Goal: Transaction & Acquisition: Purchase product/service

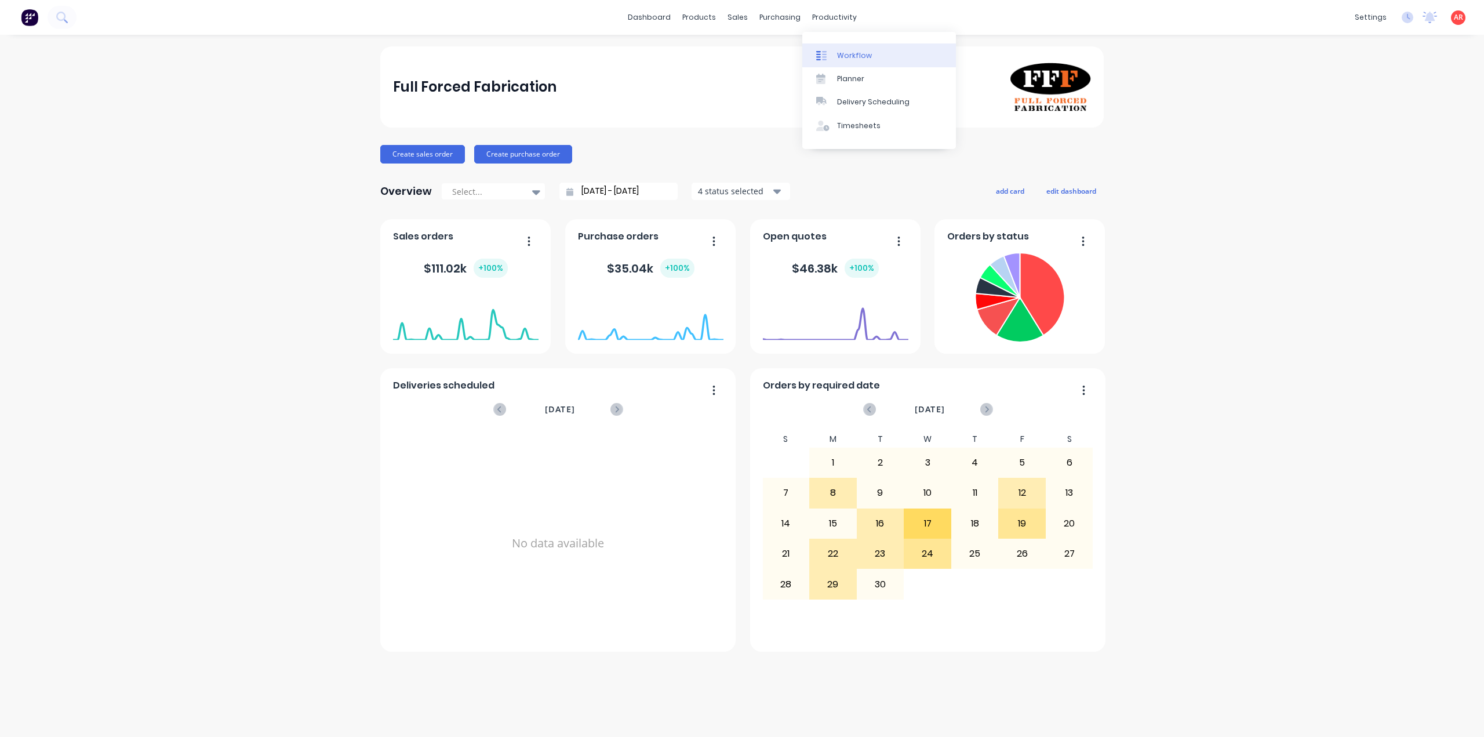
click at [833, 54] on div at bounding box center [824, 55] width 17 height 10
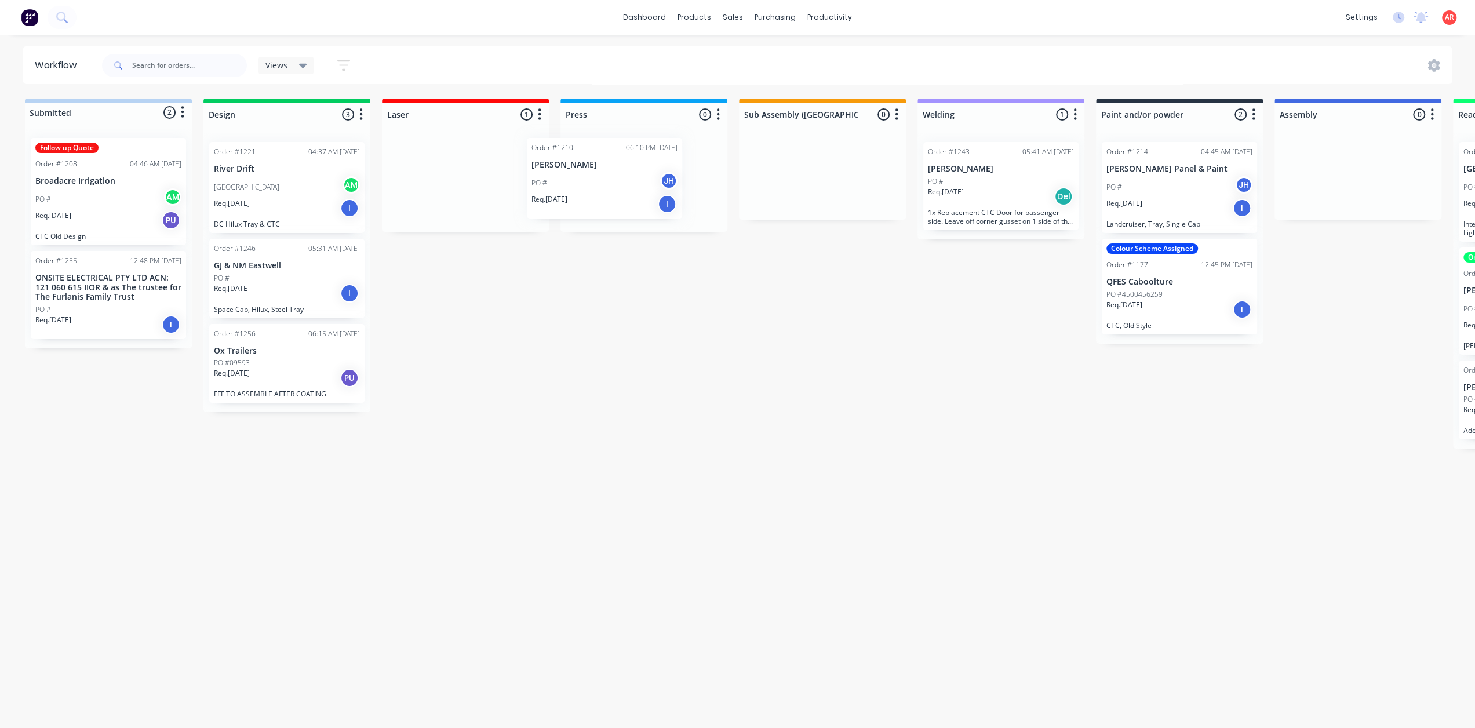
drag, startPoint x: 432, startPoint y: 183, endPoint x: 573, endPoint y: 186, distance: 140.3
click at [573, 186] on div "Submitted 2 Status colour #B7D3F3 hex #B7D3F3 Save Cancel Summaries Total order…" at bounding box center [1125, 410] width 2269 height 623
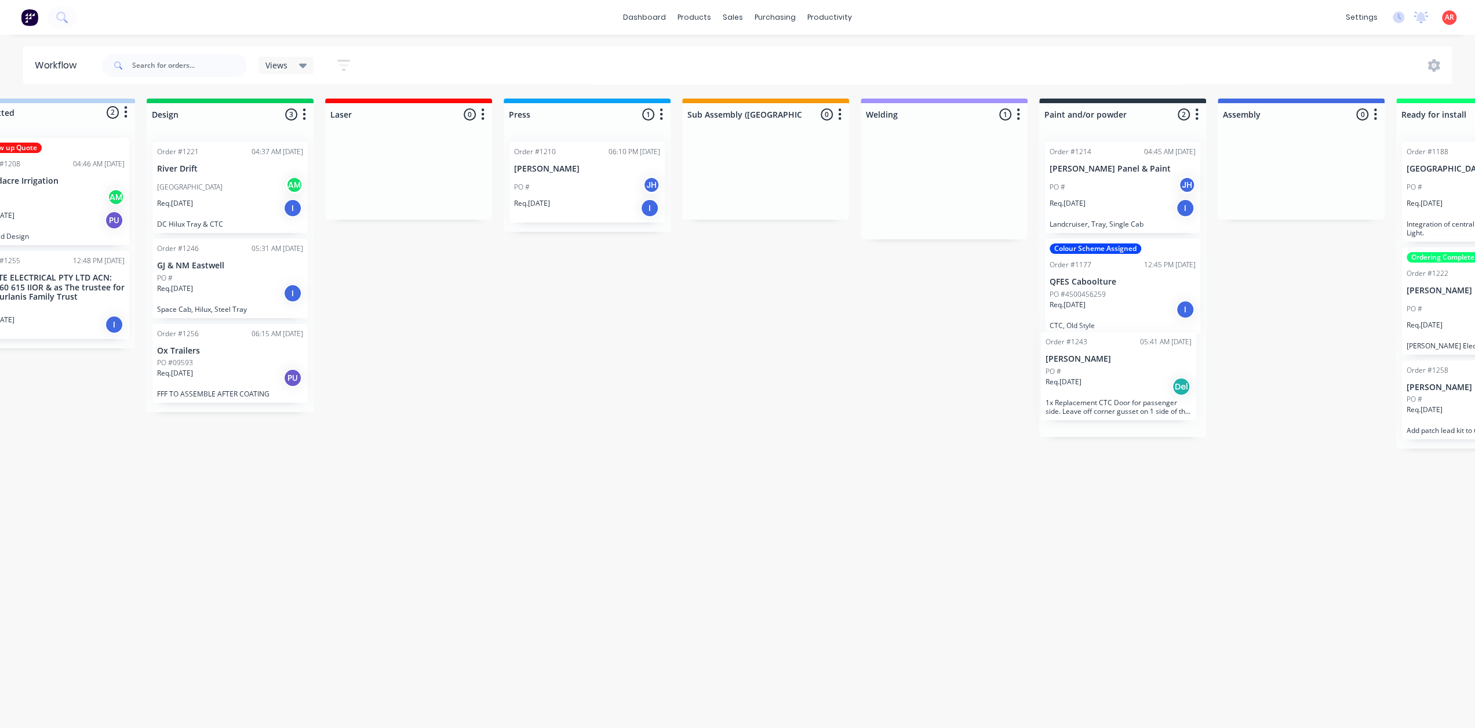
drag, startPoint x: 989, startPoint y: 206, endPoint x: 1107, endPoint y: 403, distance: 230.0
click at [1107, 403] on div "Submitted 2 Status colour #B7D3F3 hex #B7D3F3 Save Cancel Summaries Total order…" at bounding box center [1069, 410] width 2269 height 623
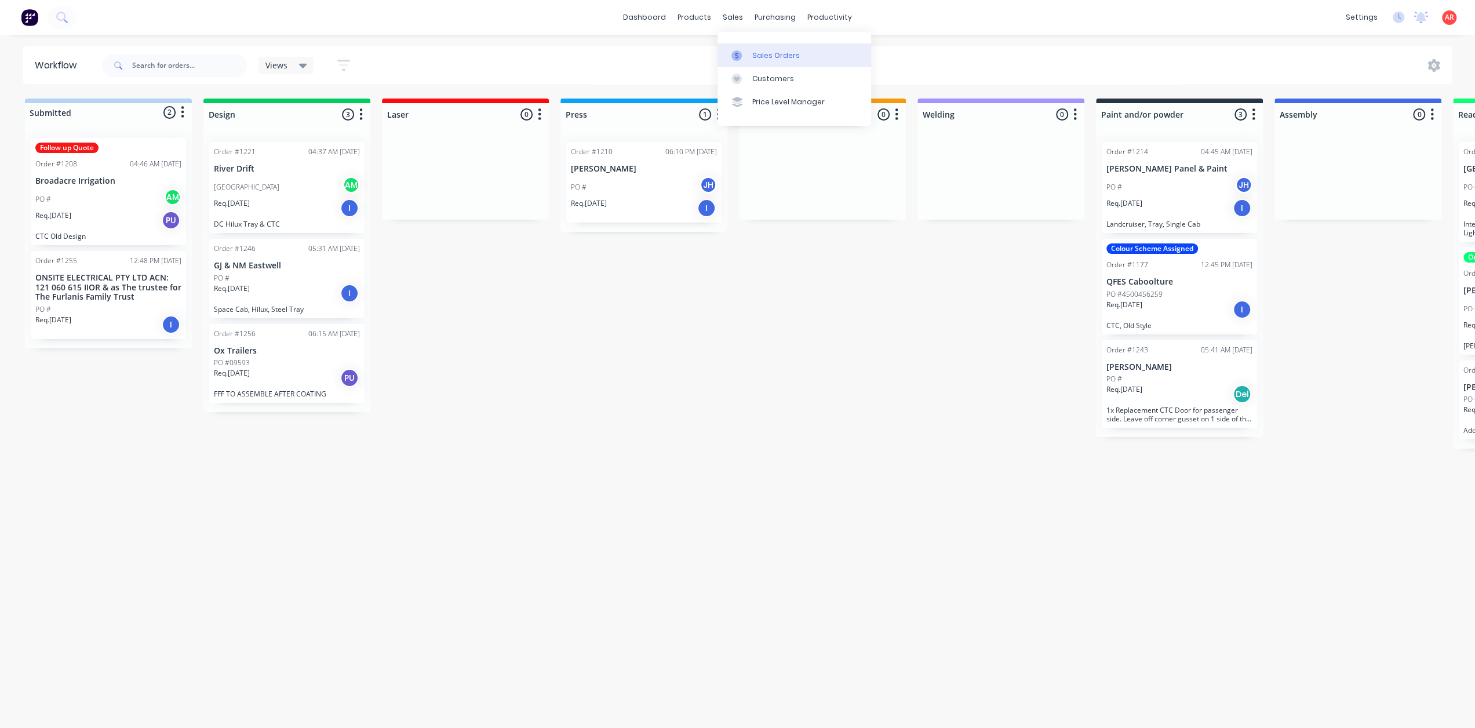
click at [780, 62] on link "Sales Orders" at bounding box center [795, 54] width 154 height 23
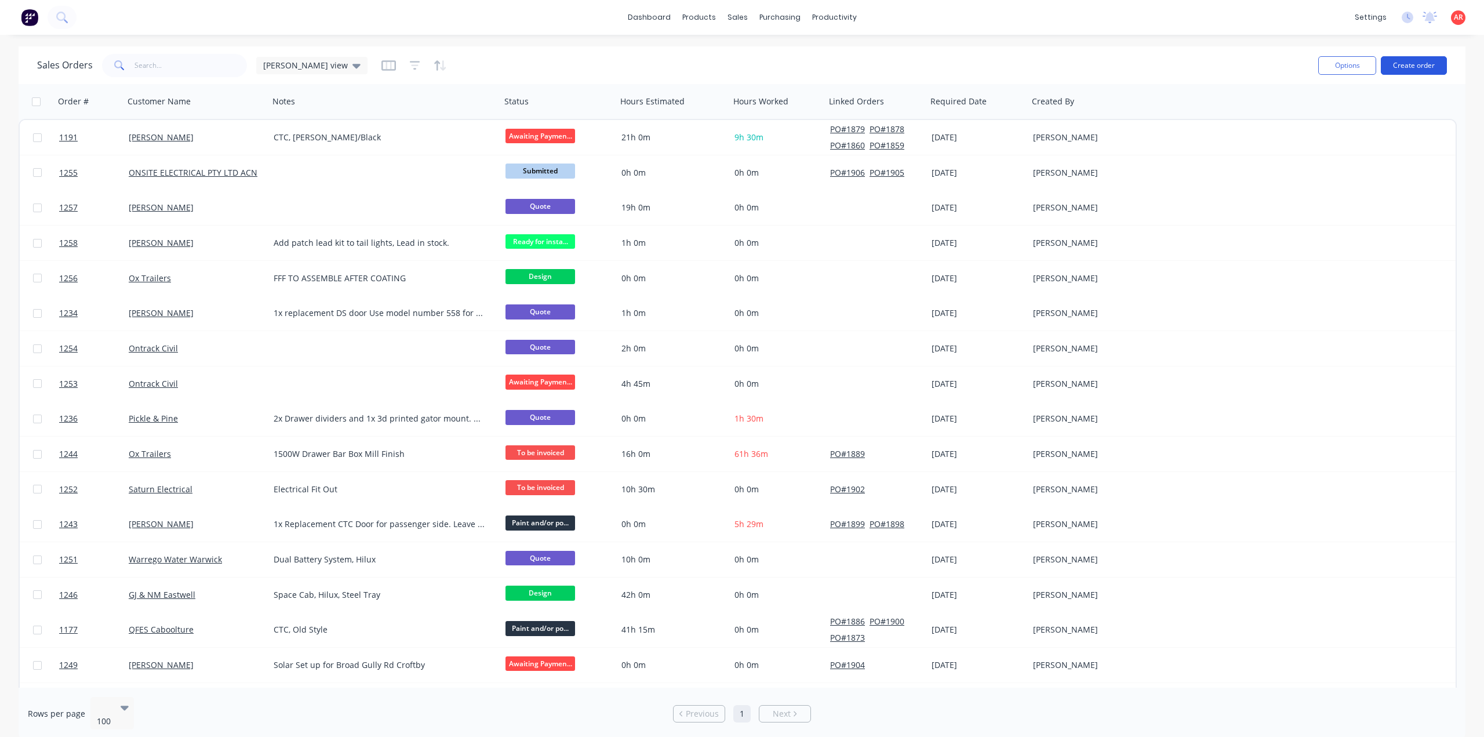
click at [1440, 58] on button "Create order" at bounding box center [1414, 65] width 66 height 19
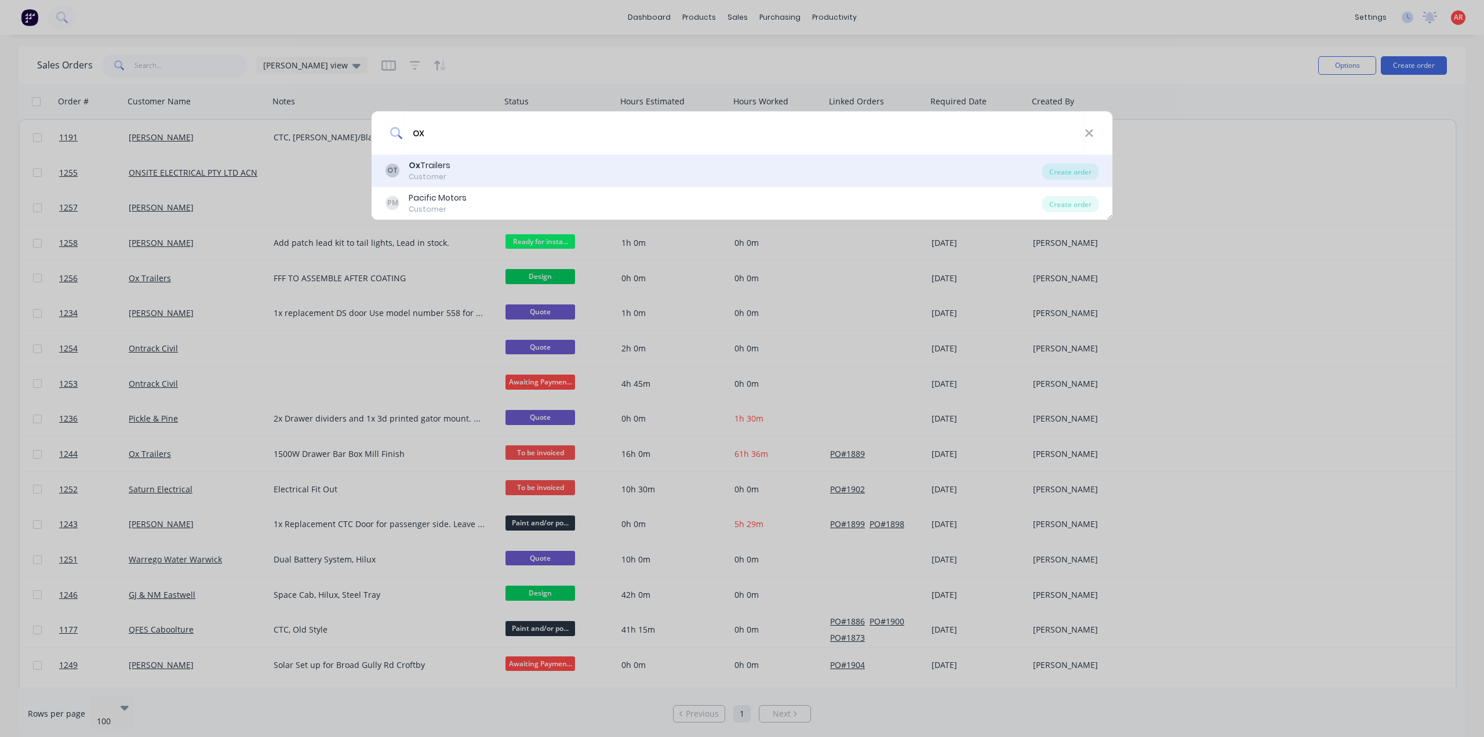
type input "ox"
click at [557, 178] on div "OT Ox Trailers Customer" at bounding box center [713, 170] width 657 height 23
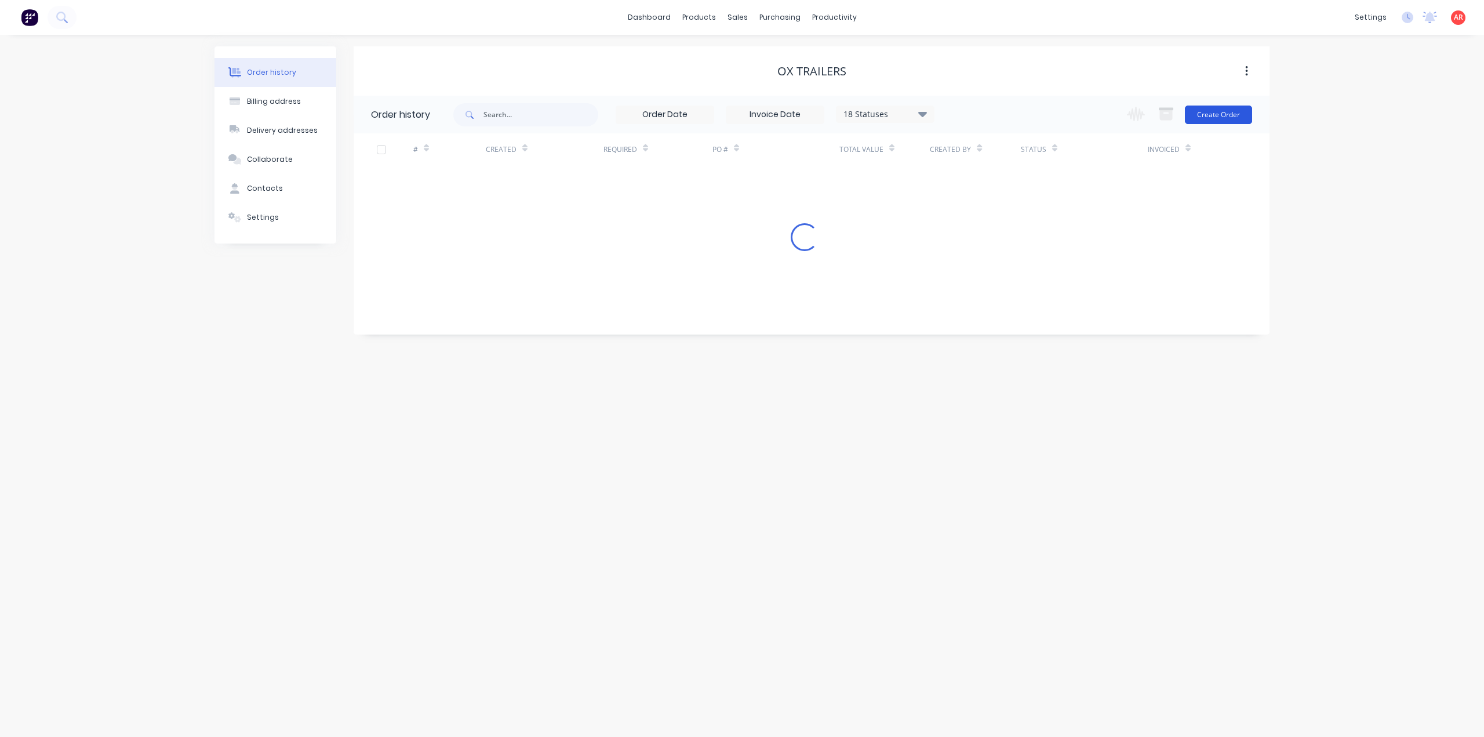
click at [1223, 114] on button "Create Order" at bounding box center [1218, 114] width 67 height 19
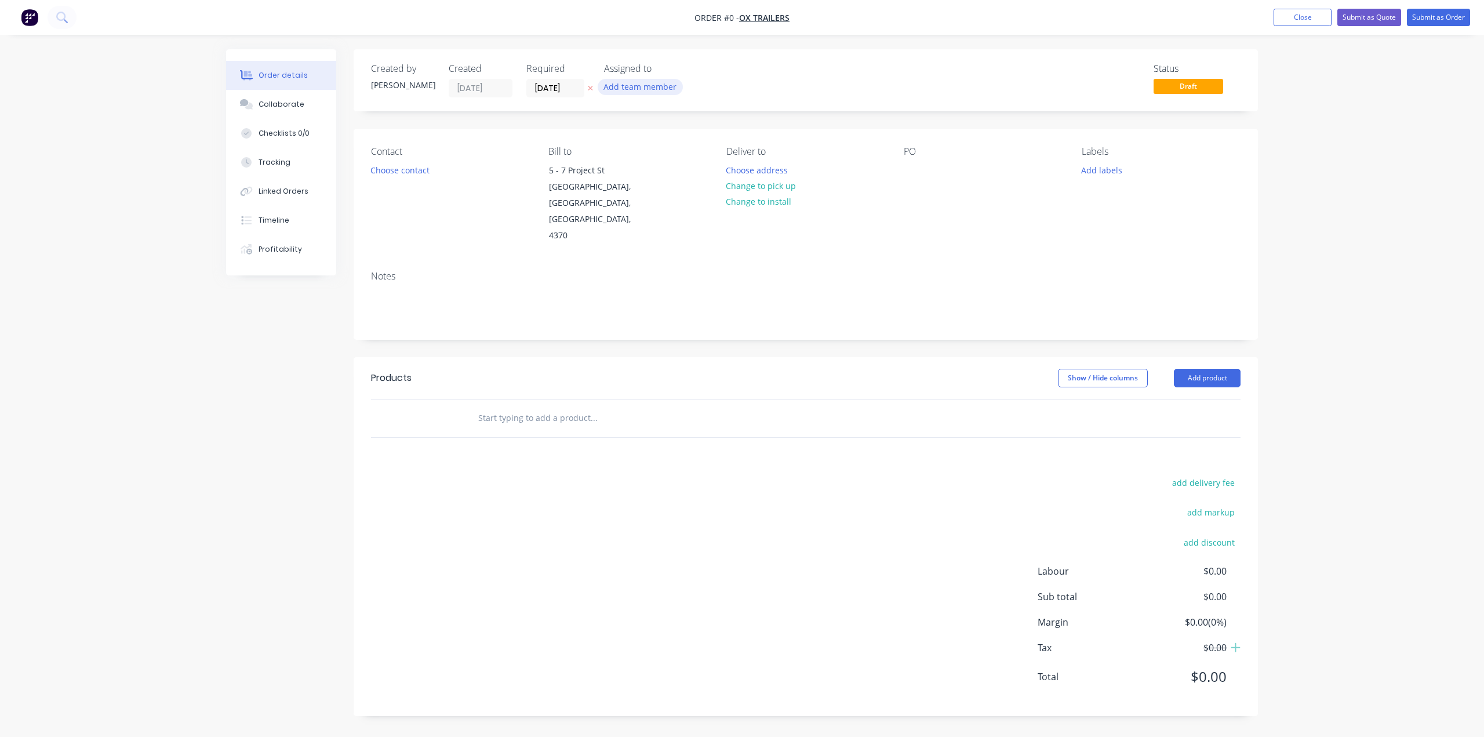
click at [639, 91] on button "Add team member" at bounding box center [640, 87] width 85 height 16
click at [647, 90] on button "Add team member" at bounding box center [640, 87] width 85 height 16
click at [553, 91] on input "[DATE]" at bounding box center [555, 87] width 57 height 17
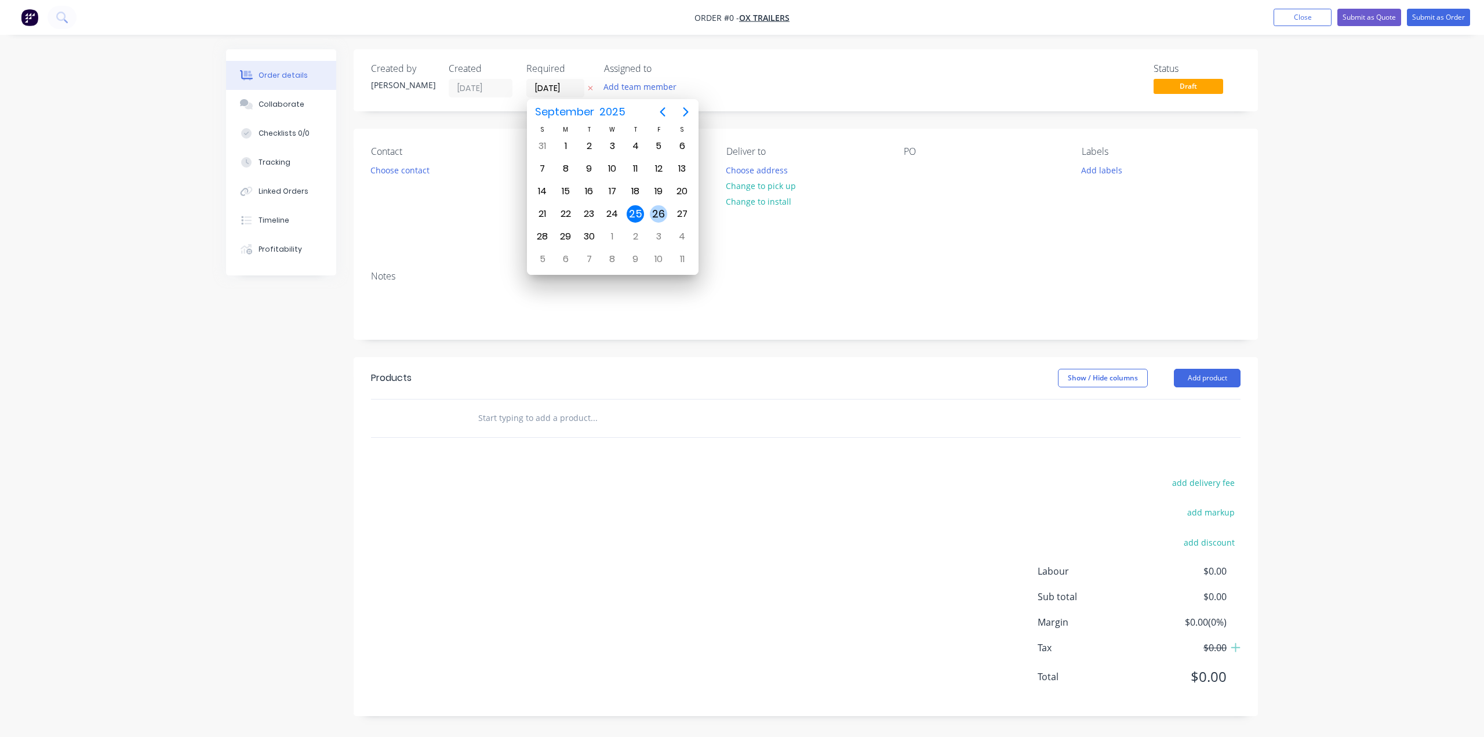
click at [652, 213] on div "26" at bounding box center [658, 213] width 17 height 17
type input "[DATE]"
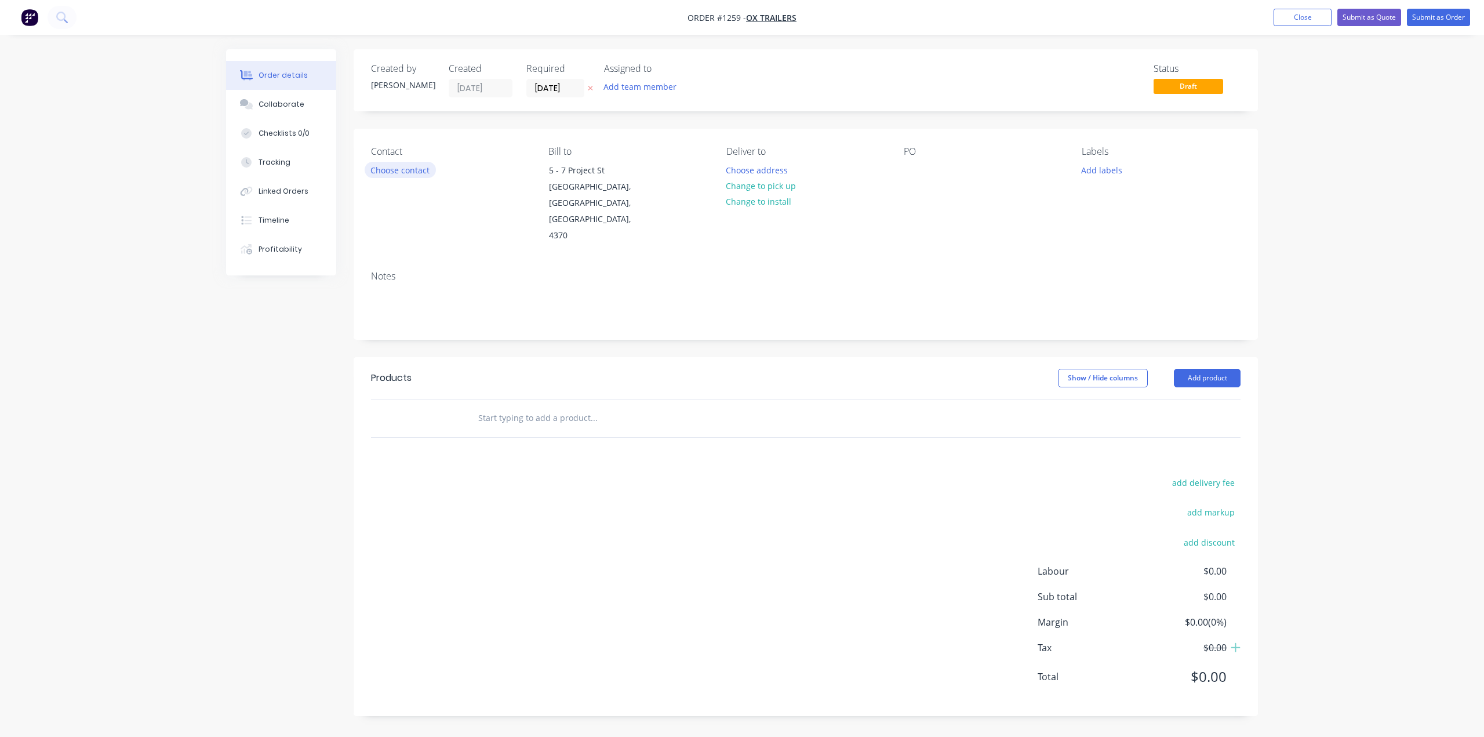
click at [407, 171] on button "Choose contact" at bounding box center [400, 170] width 71 height 16
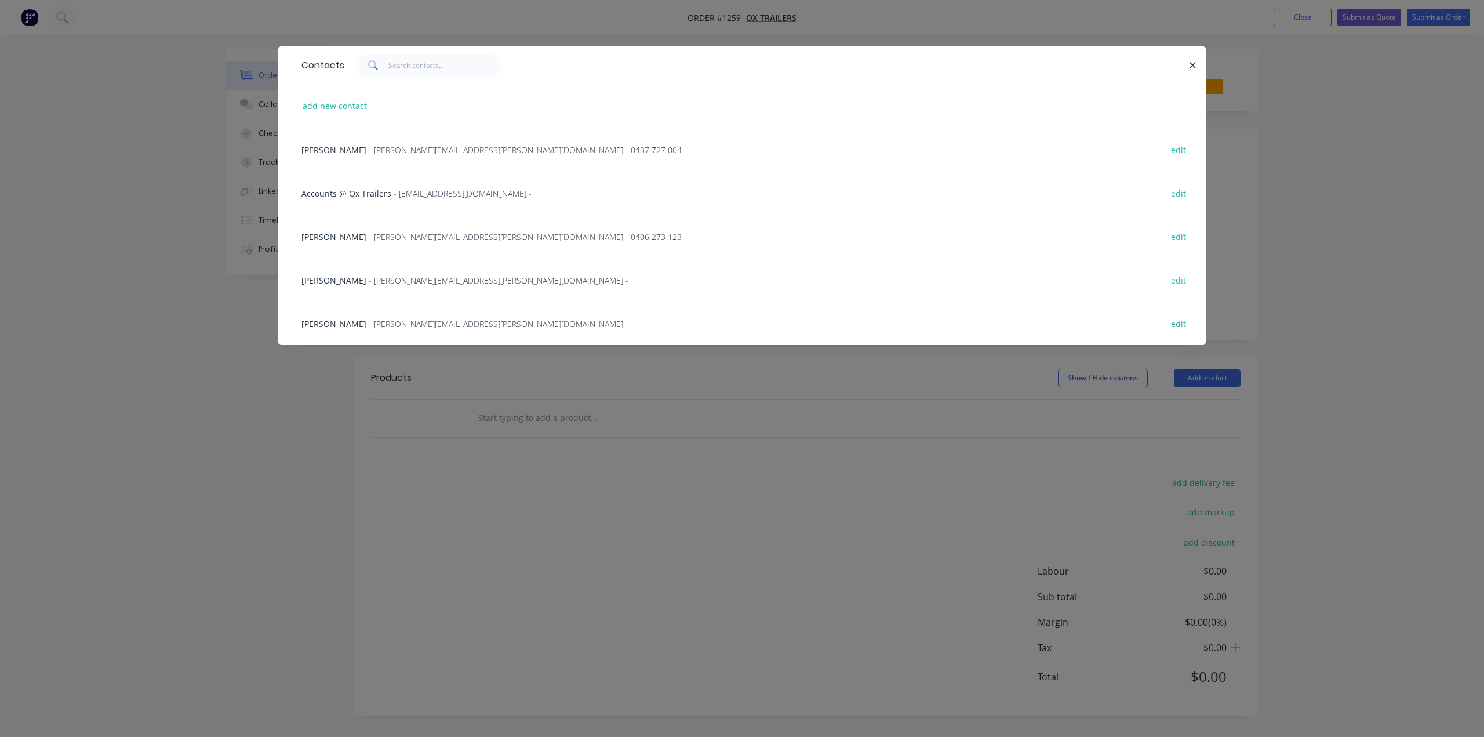
click at [369, 235] on span "- [PERSON_NAME][EMAIL_ADDRESS][PERSON_NAME][DOMAIN_NAME] - 0406 273 123" at bounding box center [525, 236] width 313 height 11
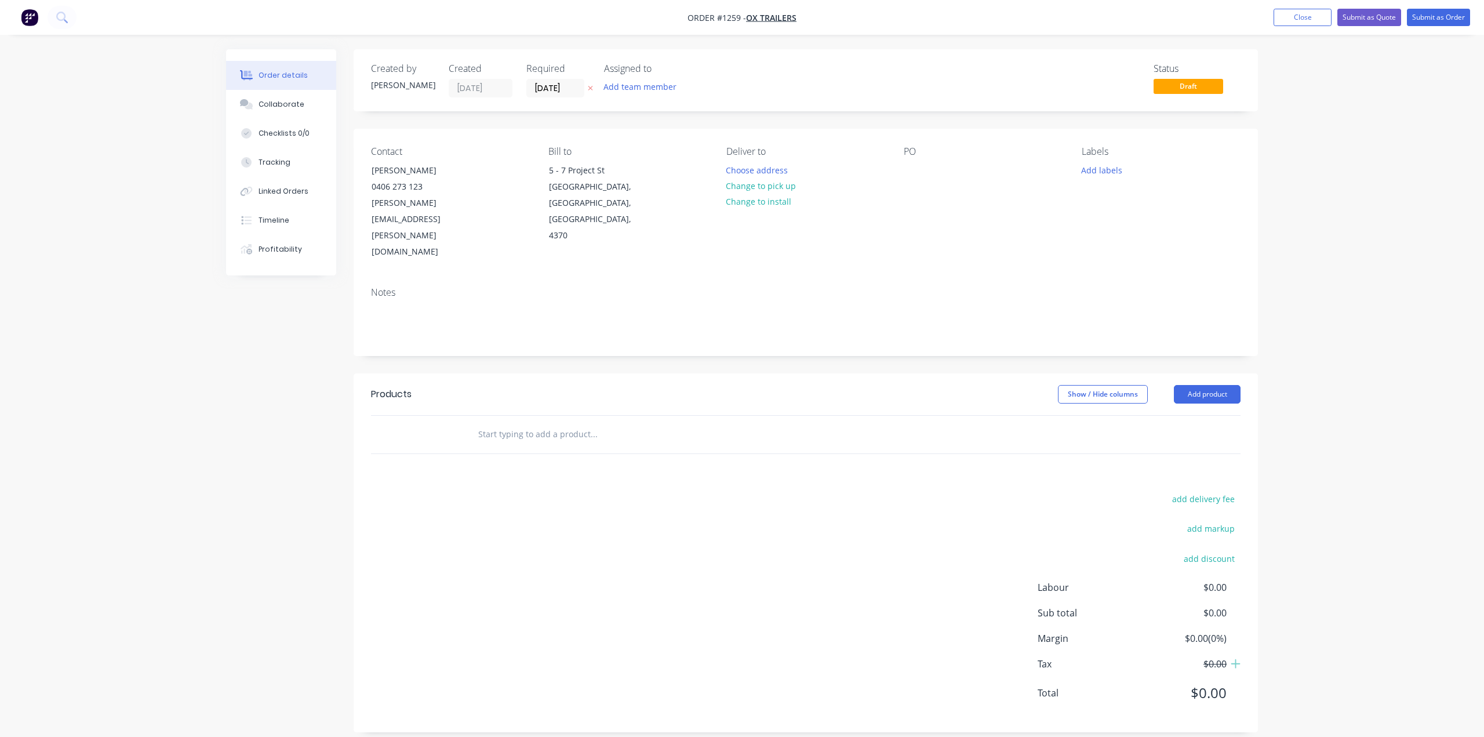
click at [507, 423] on input "text" at bounding box center [594, 434] width 232 height 23
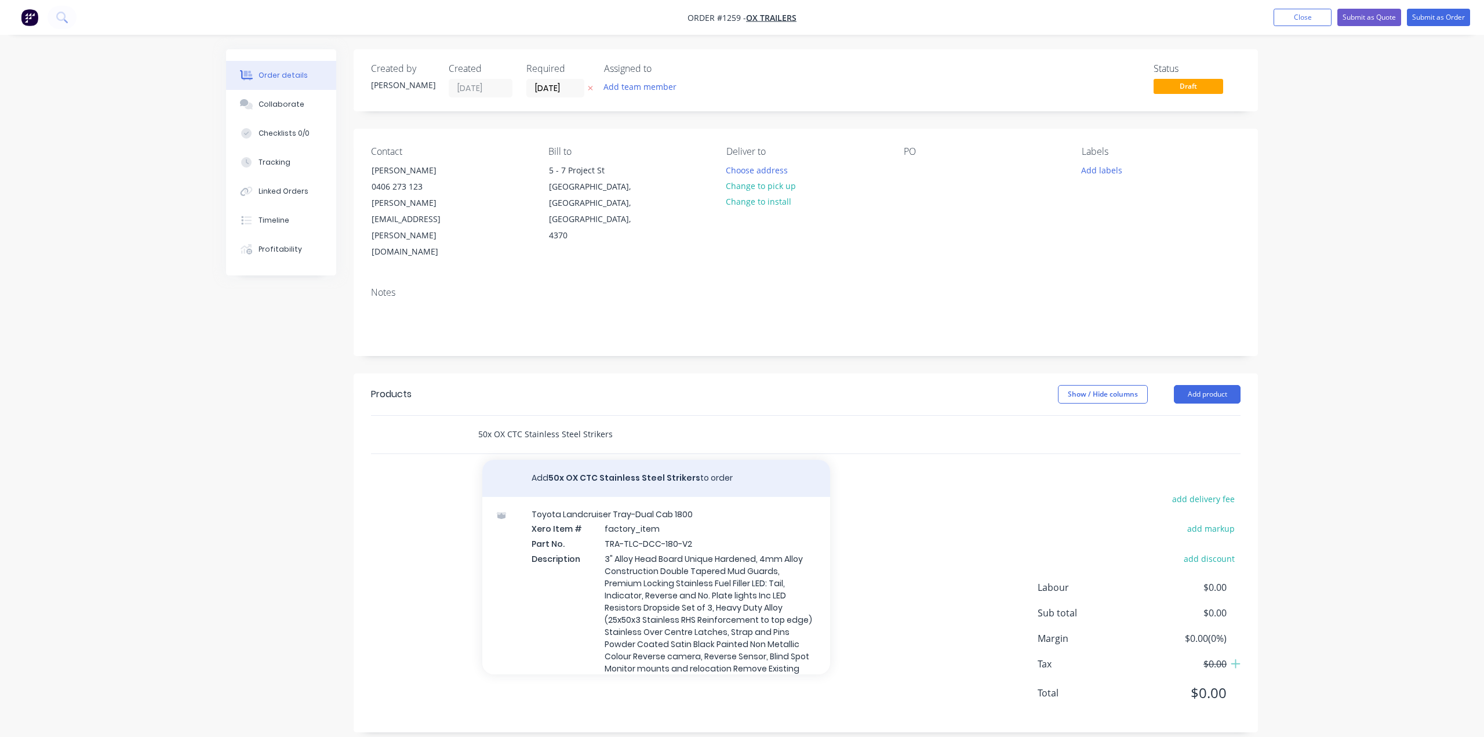
type input "50x OX CTC Stainless Steel Strikers"
click at [658, 460] on button "Add 50x OX CTC Stainless Steel Strikers to order" at bounding box center [656, 478] width 348 height 37
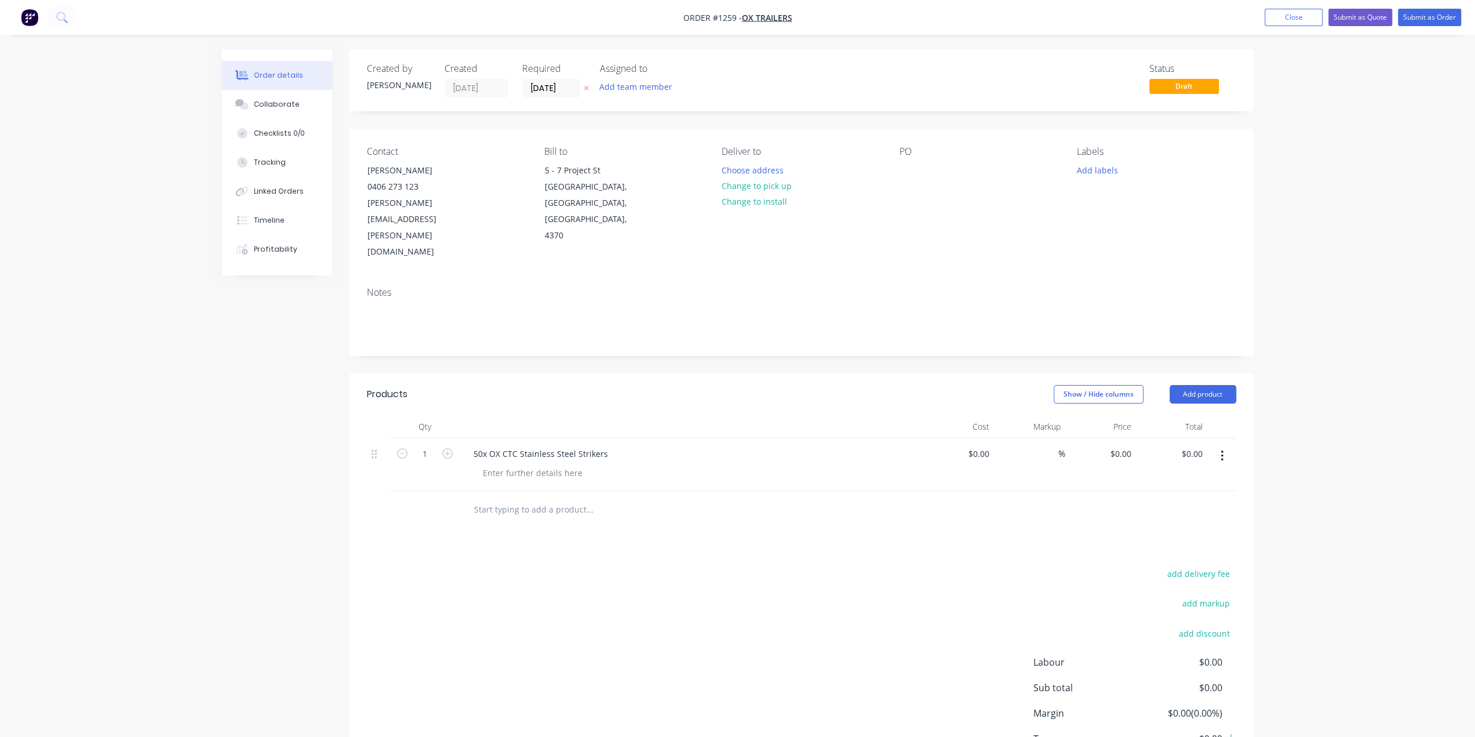
click at [490, 498] on input "text" at bounding box center [590, 509] width 232 height 23
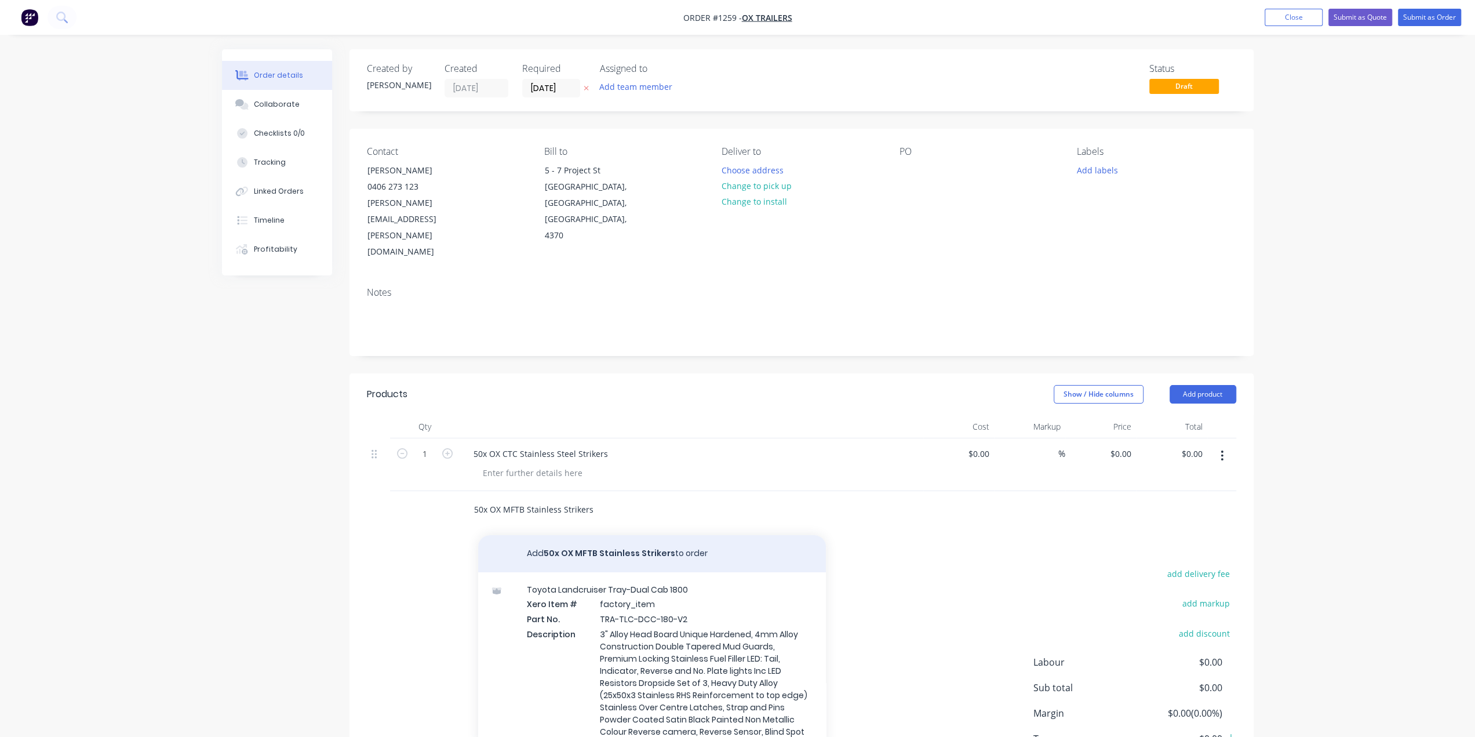
type input "50x OX MFTB Stainless Strikers"
click at [602, 535] on button "Add 50x OX MFTB Stainless Strikers to order" at bounding box center [652, 553] width 348 height 37
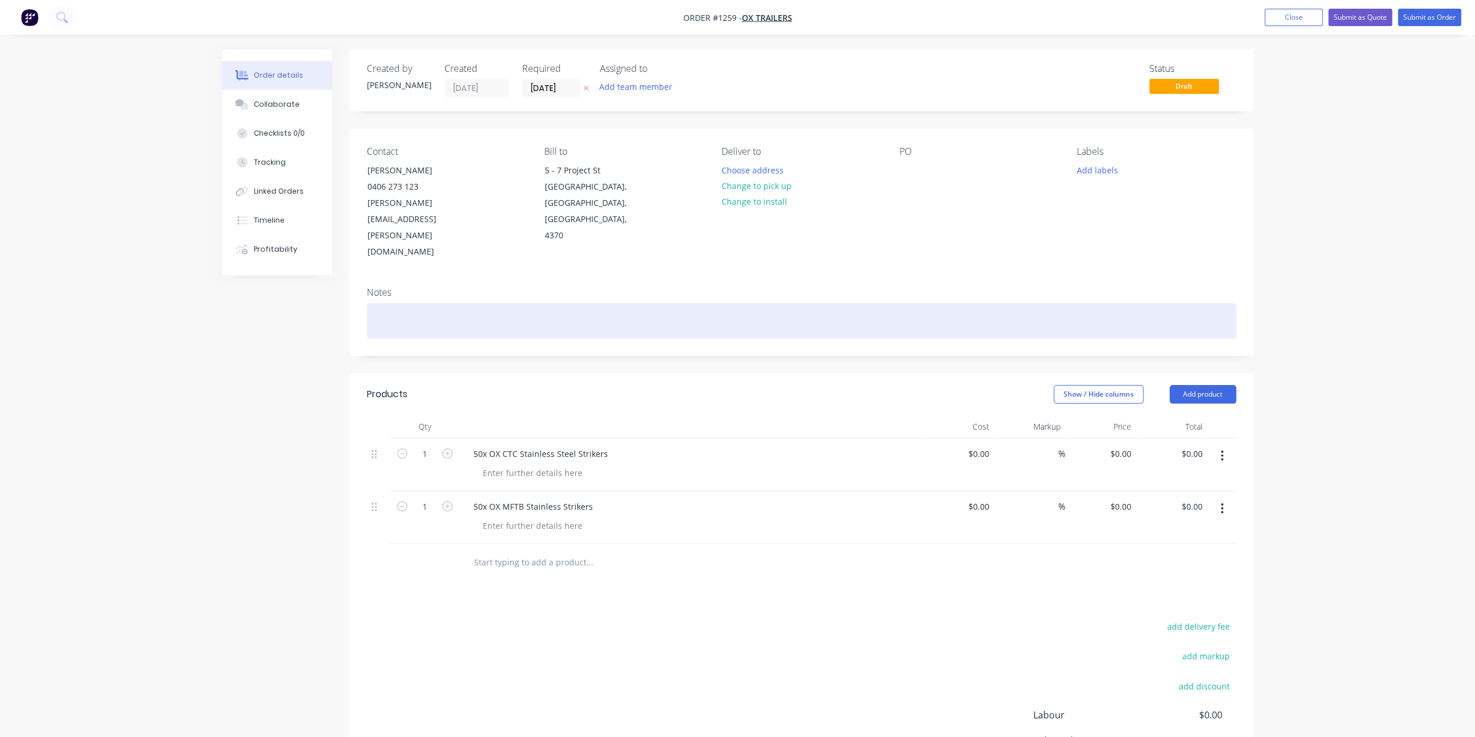
click at [422, 303] on div at bounding box center [801, 320] width 869 height 35
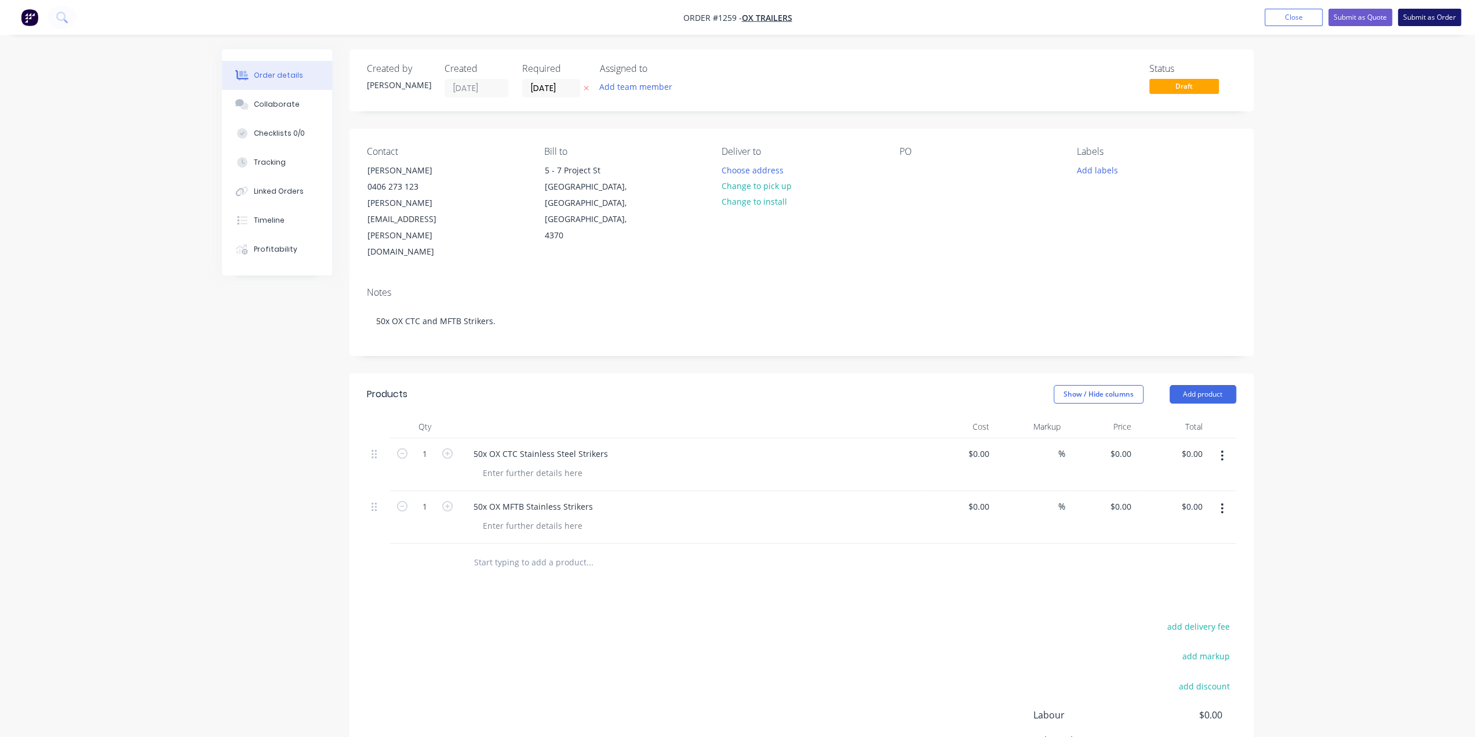
click at [1425, 13] on button "Submit as Order" at bounding box center [1429, 17] width 63 height 17
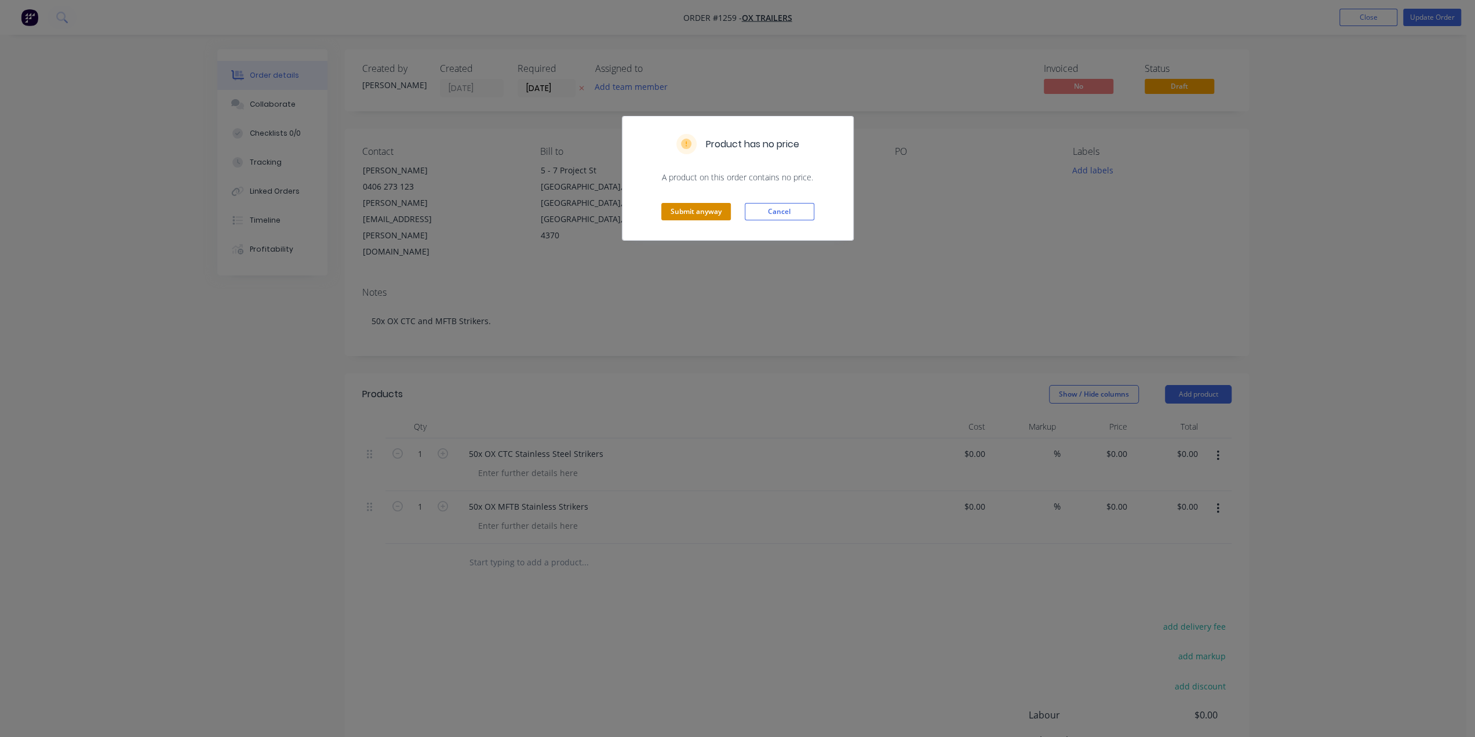
click at [679, 216] on button "Submit anyway" at bounding box center [696, 211] width 70 height 17
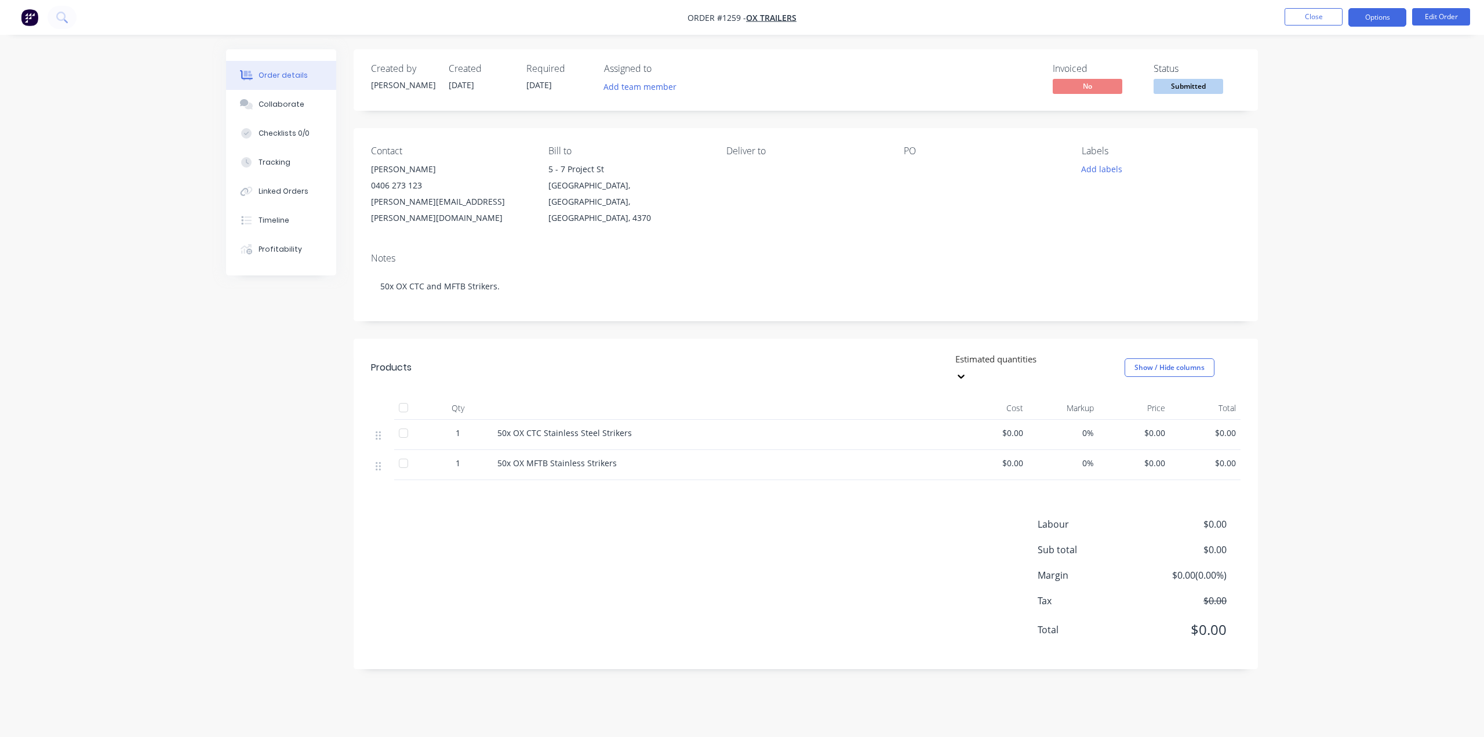
click at [1369, 21] on button "Options" at bounding box center [1377, 17] width 58 height 19
click at [1342, 146] on div "Work Order" at bounding box center [1342, 140] width 107 height 17
click at [1322, 126] on button "Without pricing" at bounding box center [1343, 116] width 128 height 23
click at [1313, 14] on button "Close" at bounding box center [1313, 16] width 58 height 17
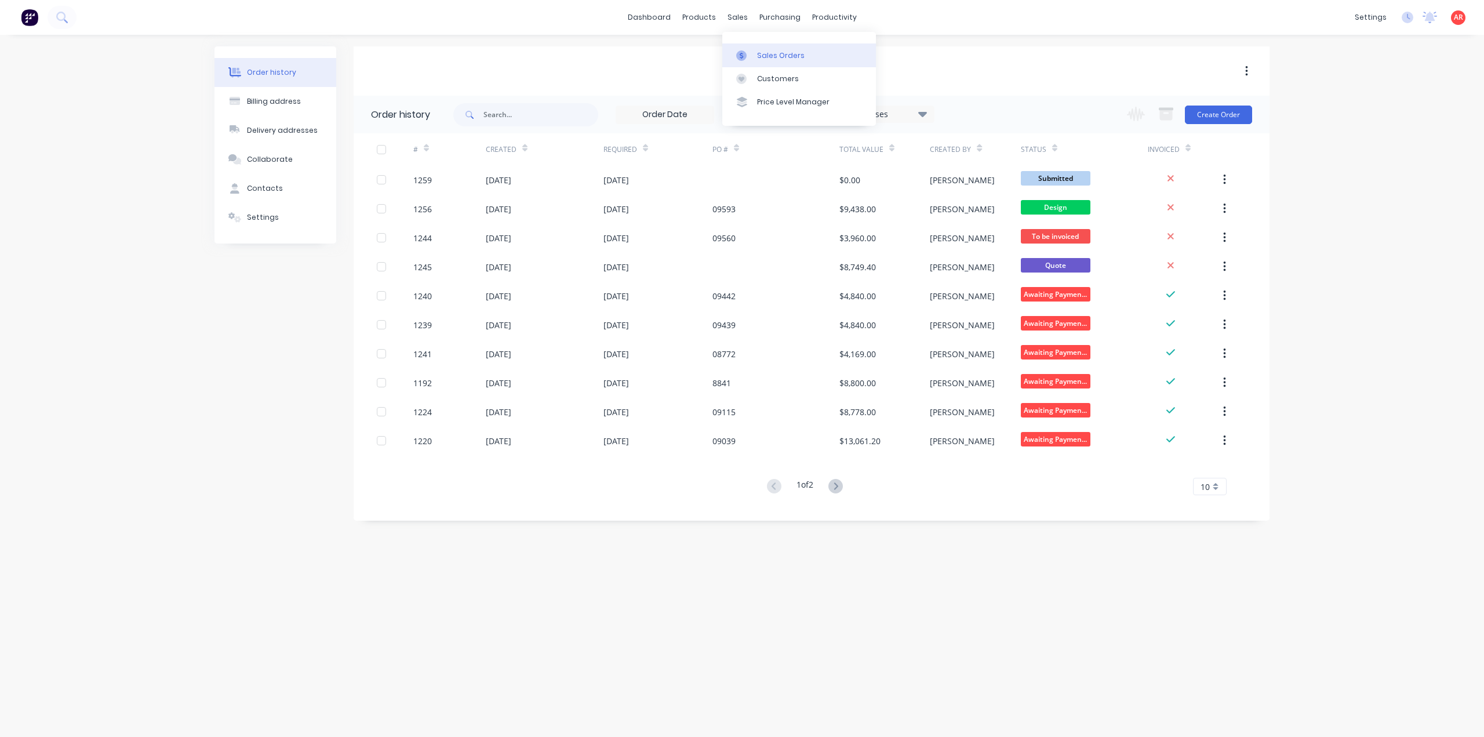
click at [748, 55] on div at bounding box center [744, 55] width 17 height 10
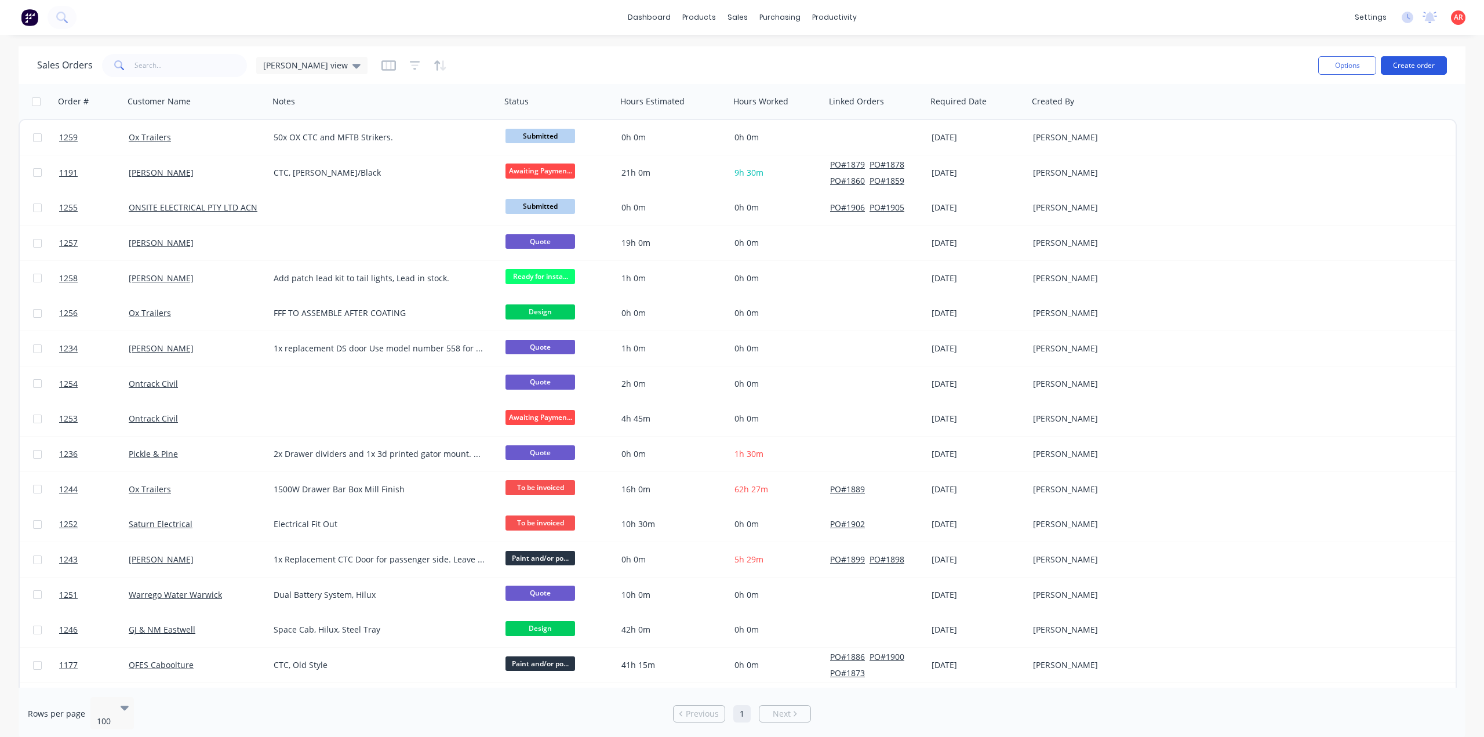
click at [1398, 67] on button "Create order" at bounding box center [1414, 65] width 66 height 19
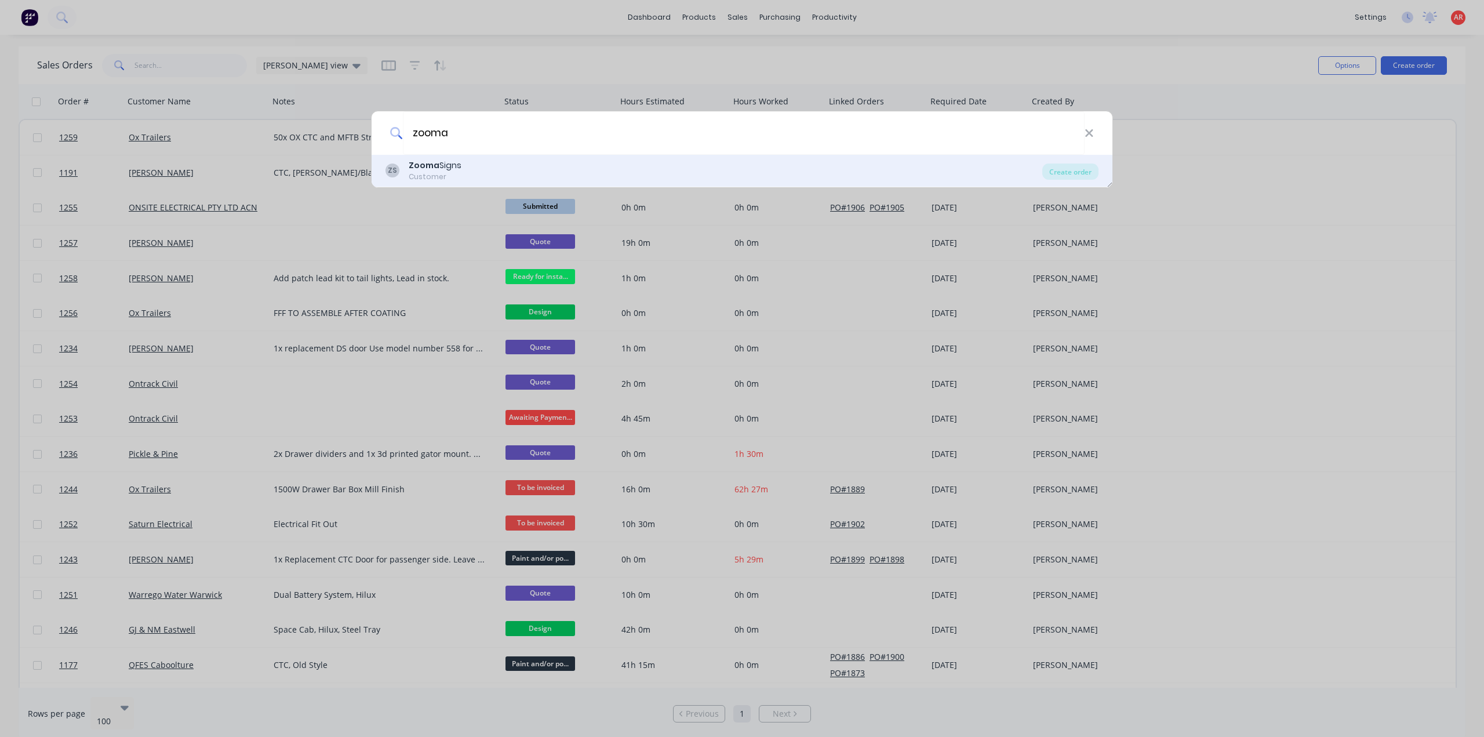
type input "zooma"
click at [538, 173] on div "ZS Zooma Signs Customer" at bounding box center [713, 170] width 657 height 23
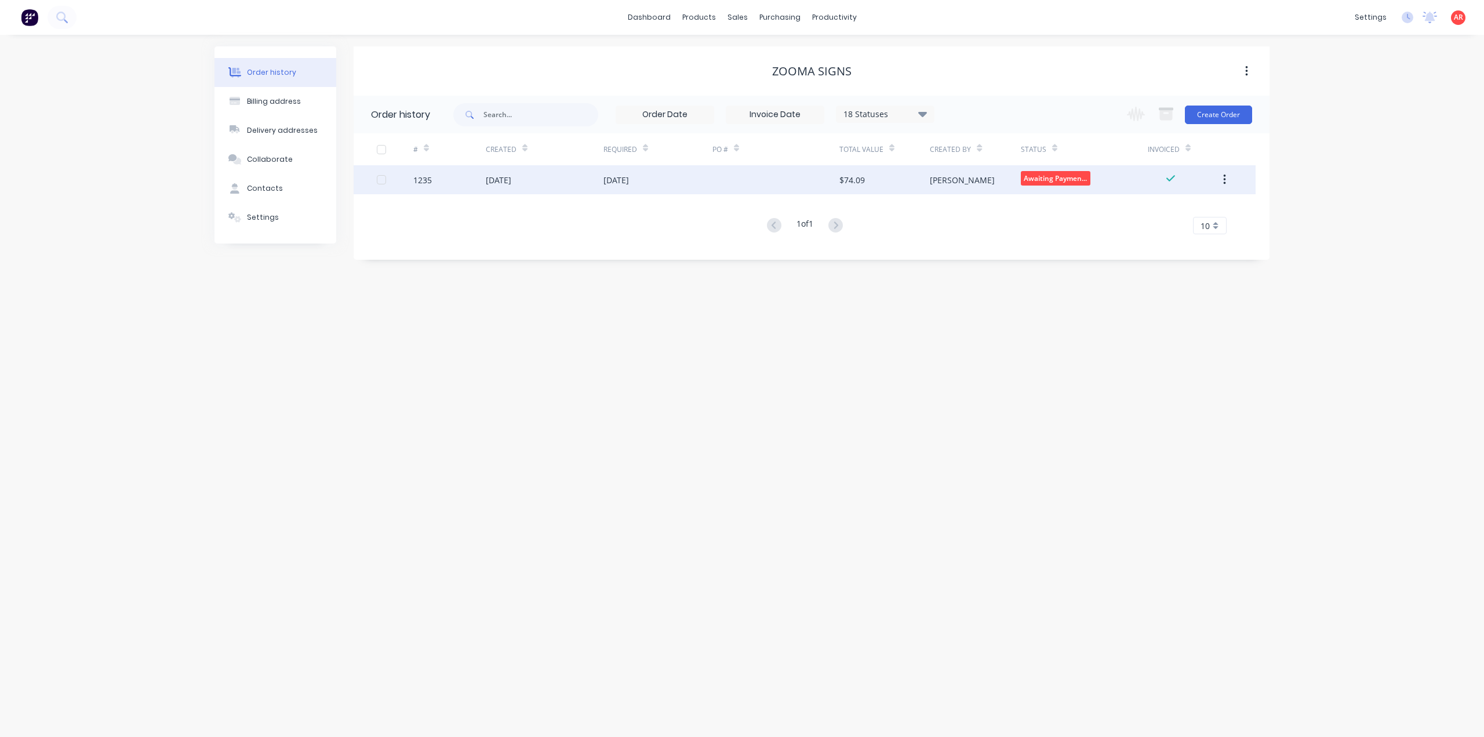
click at [629, 181] on div "[DATE]" at bounding box center [616, 180] width 26 height 12
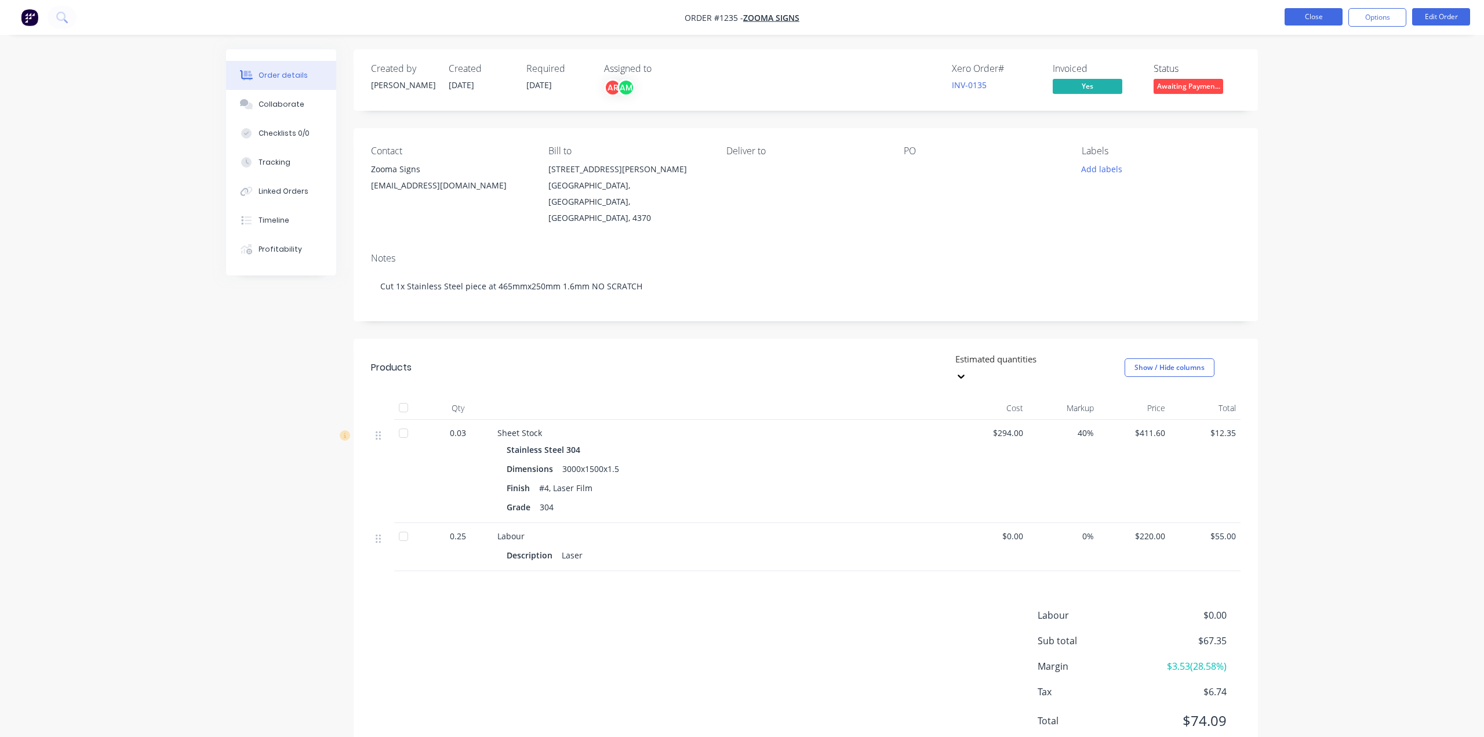
click at [1319, 23] on button "Close" at bounding box center [1313, 16] width 58 height 17
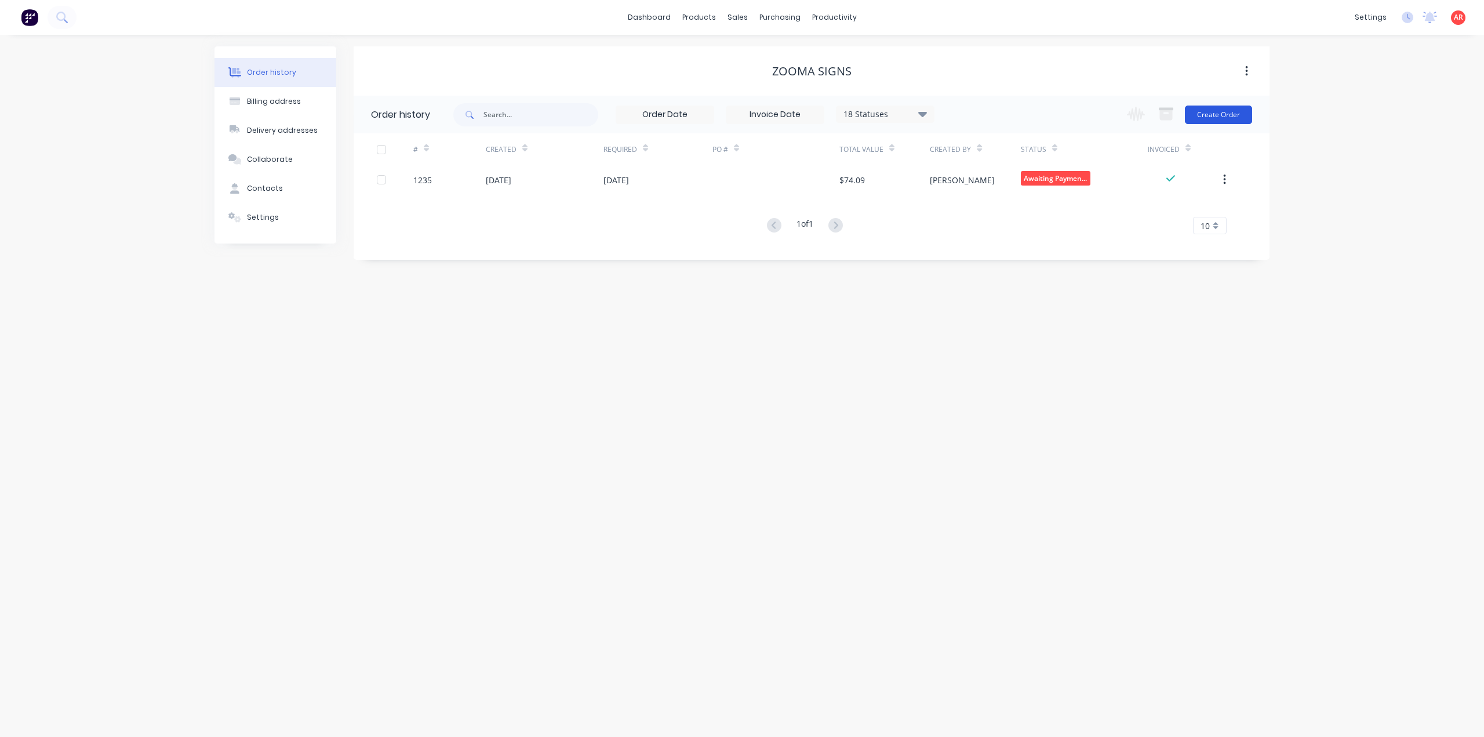
click at [1219, 118] on button "Create Order" at bounding box center [1218, 114] width 67 height 19
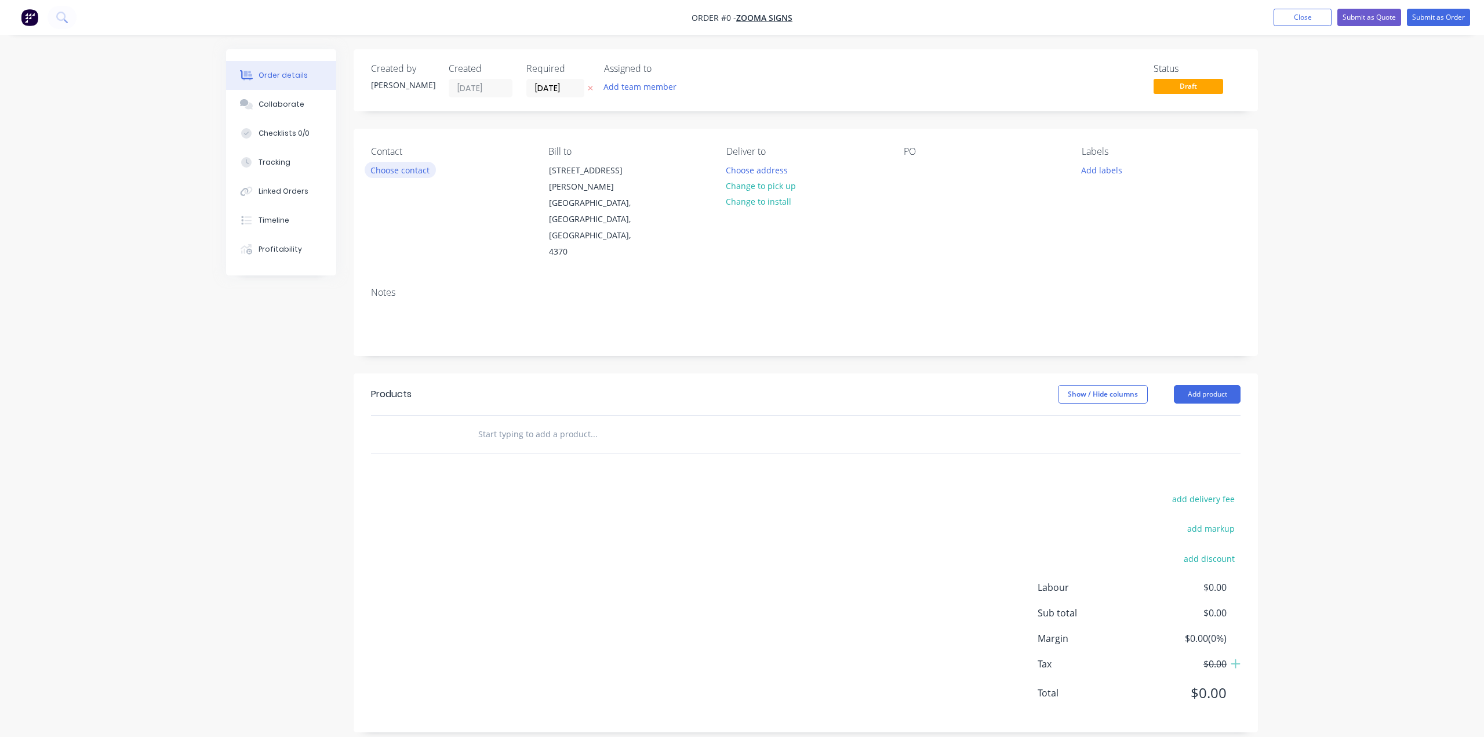
click at [390, 169] on button "Choose contact" at bounding box center [400, 170] width 71 height 16
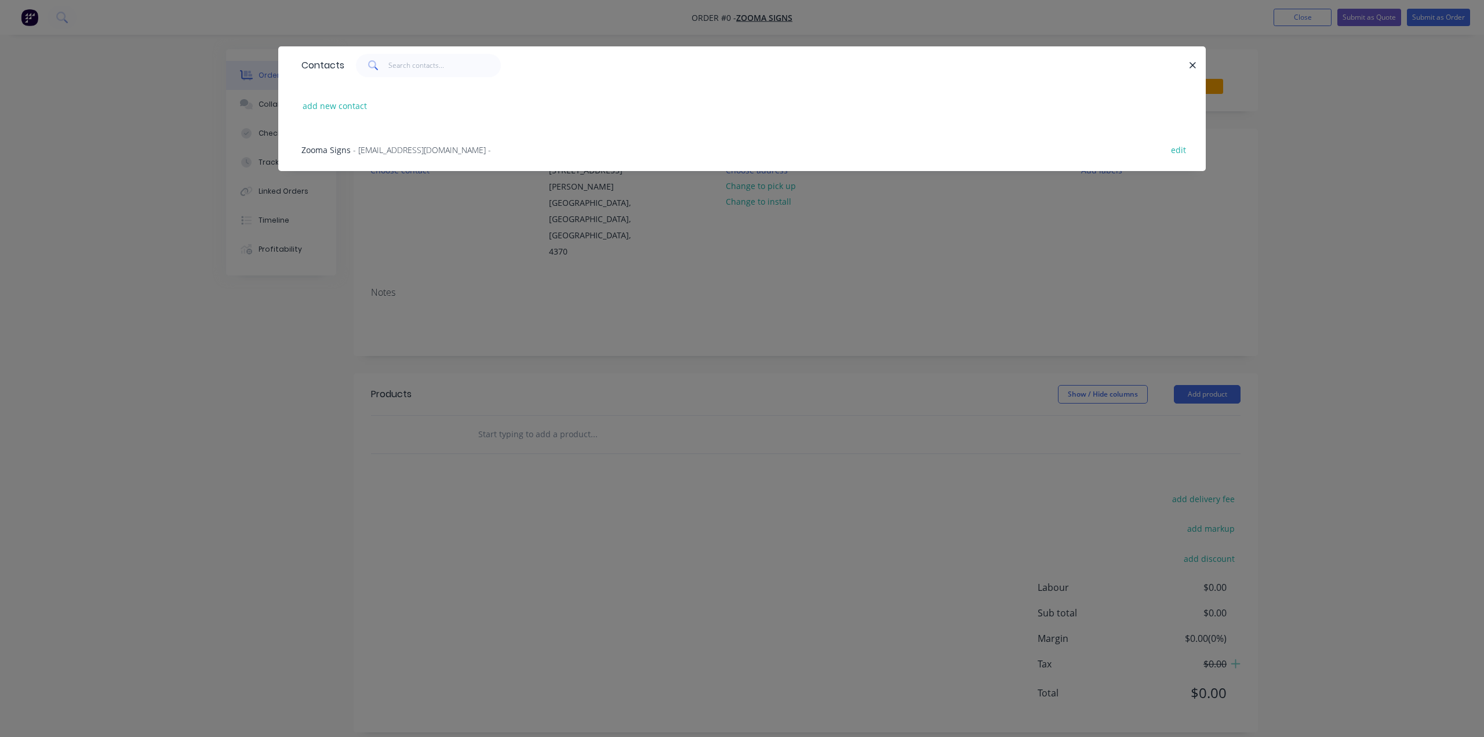
click at [394, 152] on span "- [EMAIL_ADDRESS][DOMAIN_NAME] -" at bounding box center [422, 149] width 138 height 11
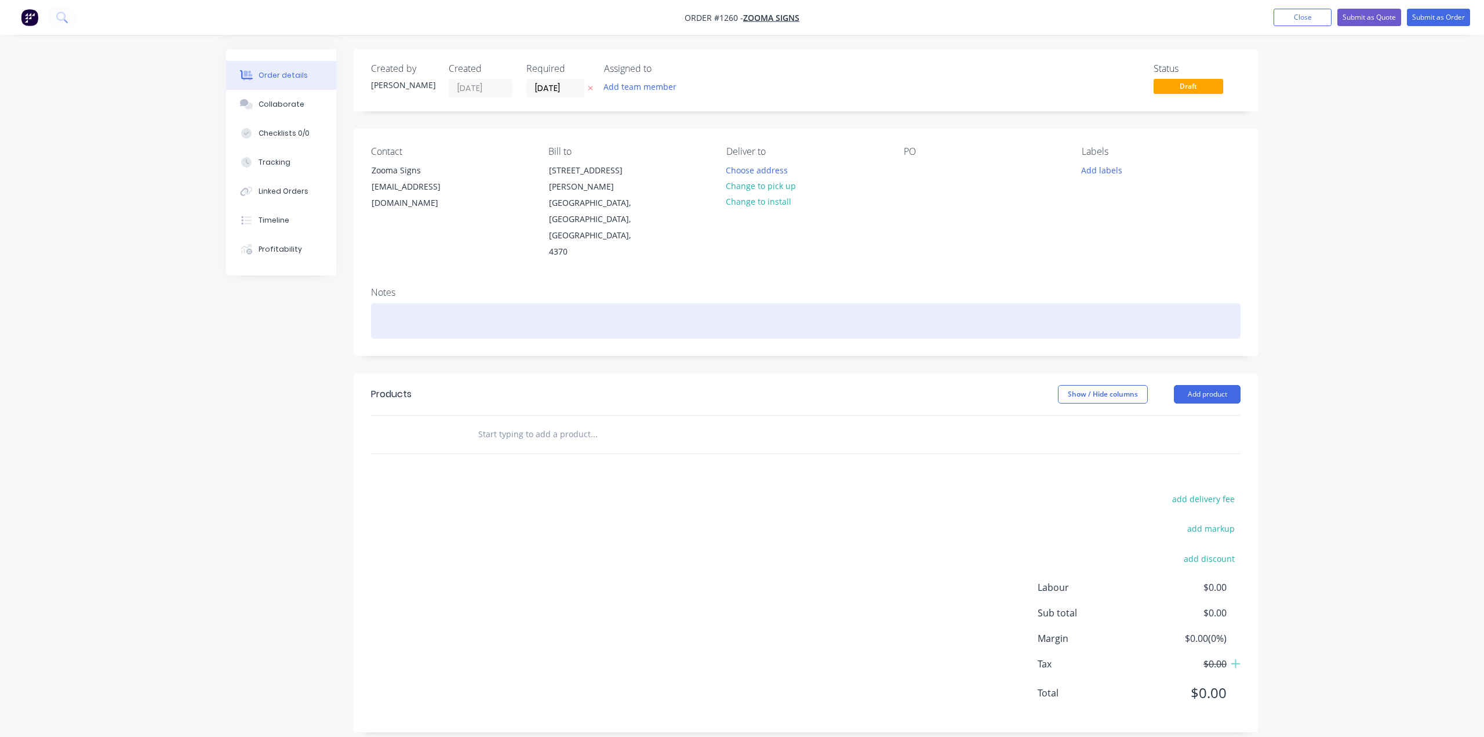
click at [398, 303] on div at bounding box center [805, 320] width 869 height 35
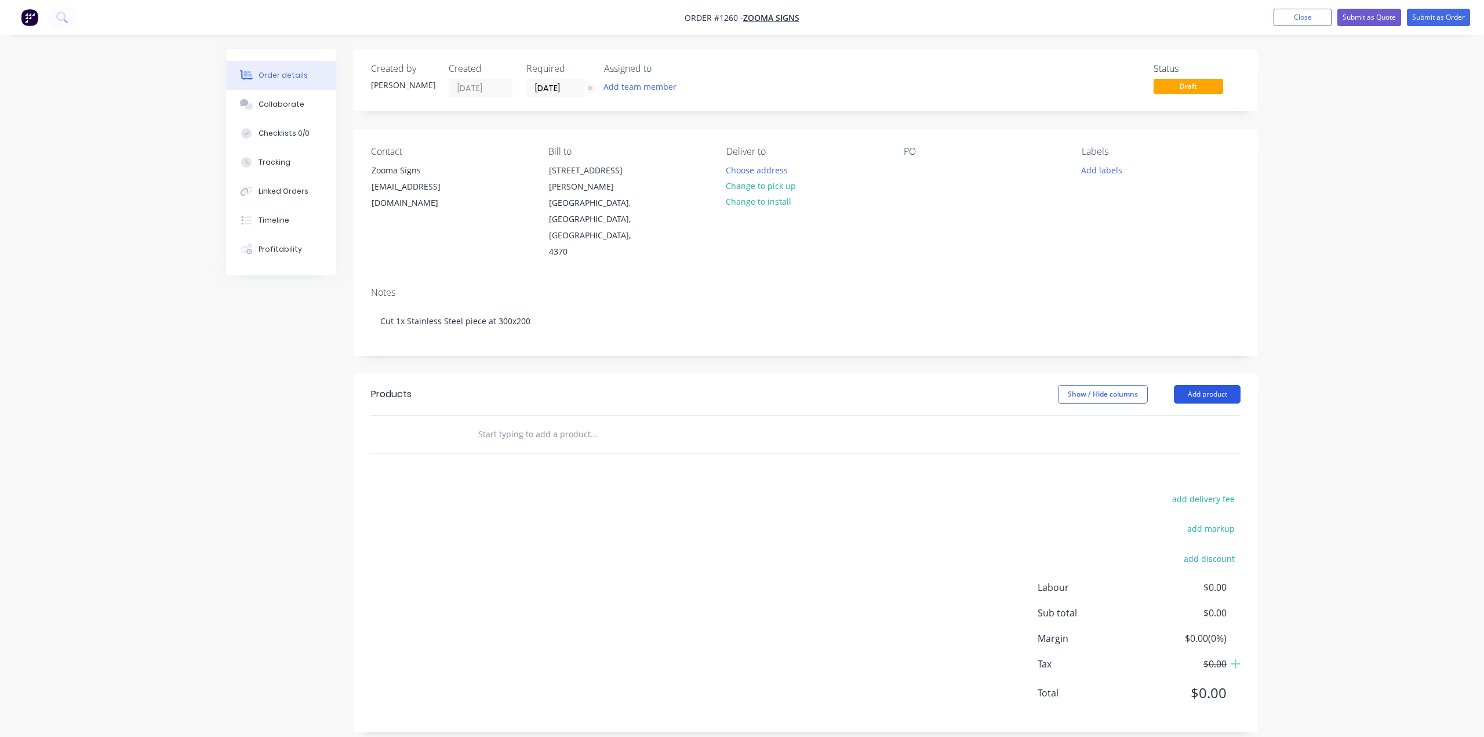
click at [1194, 385] on button "Add product" at bounding box center [1207, 394] width 67 height 19
click at [1142, 415] on div "Product catalogue" at bounding box center [1185, 423] width 89 height 17
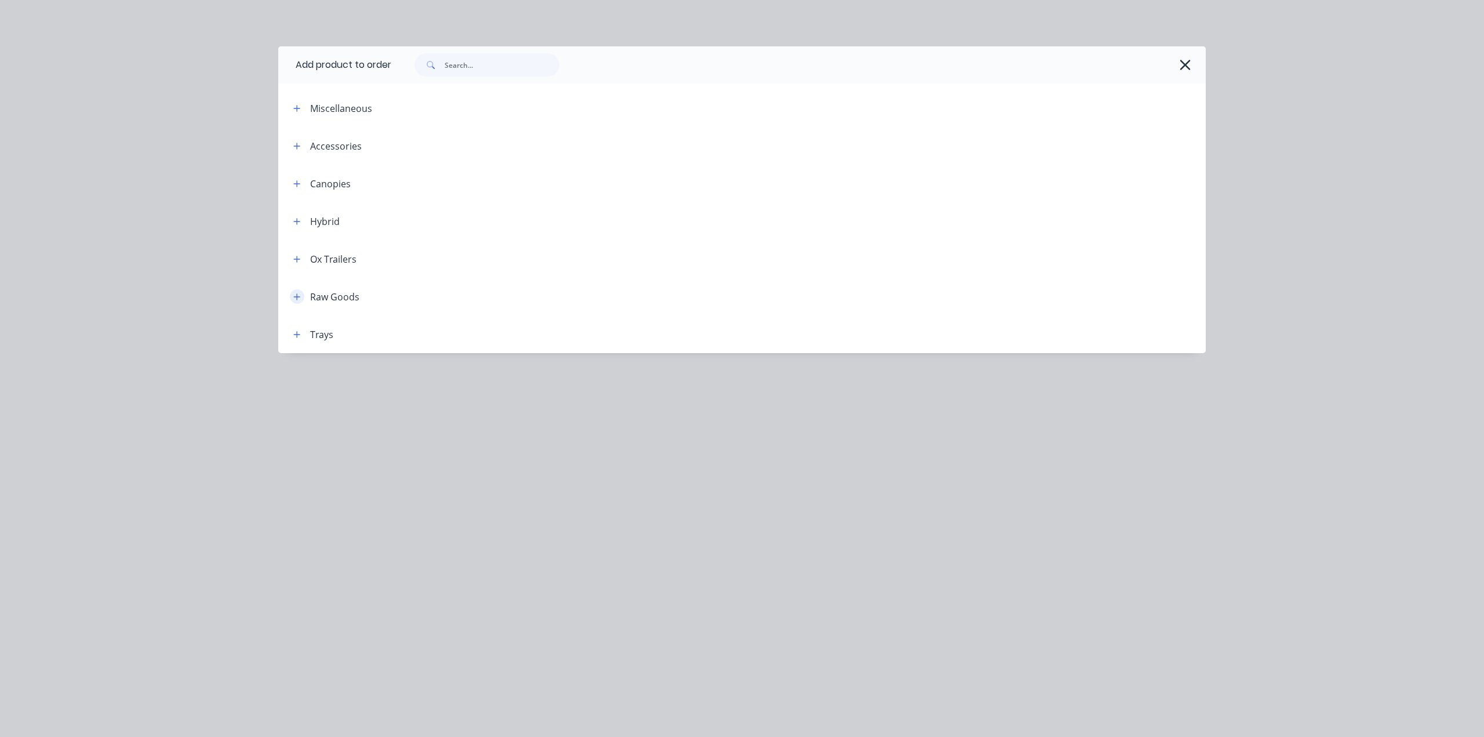
click at [300, 294] on icon "button" at bounding box center [296, 297] width 7 height 8
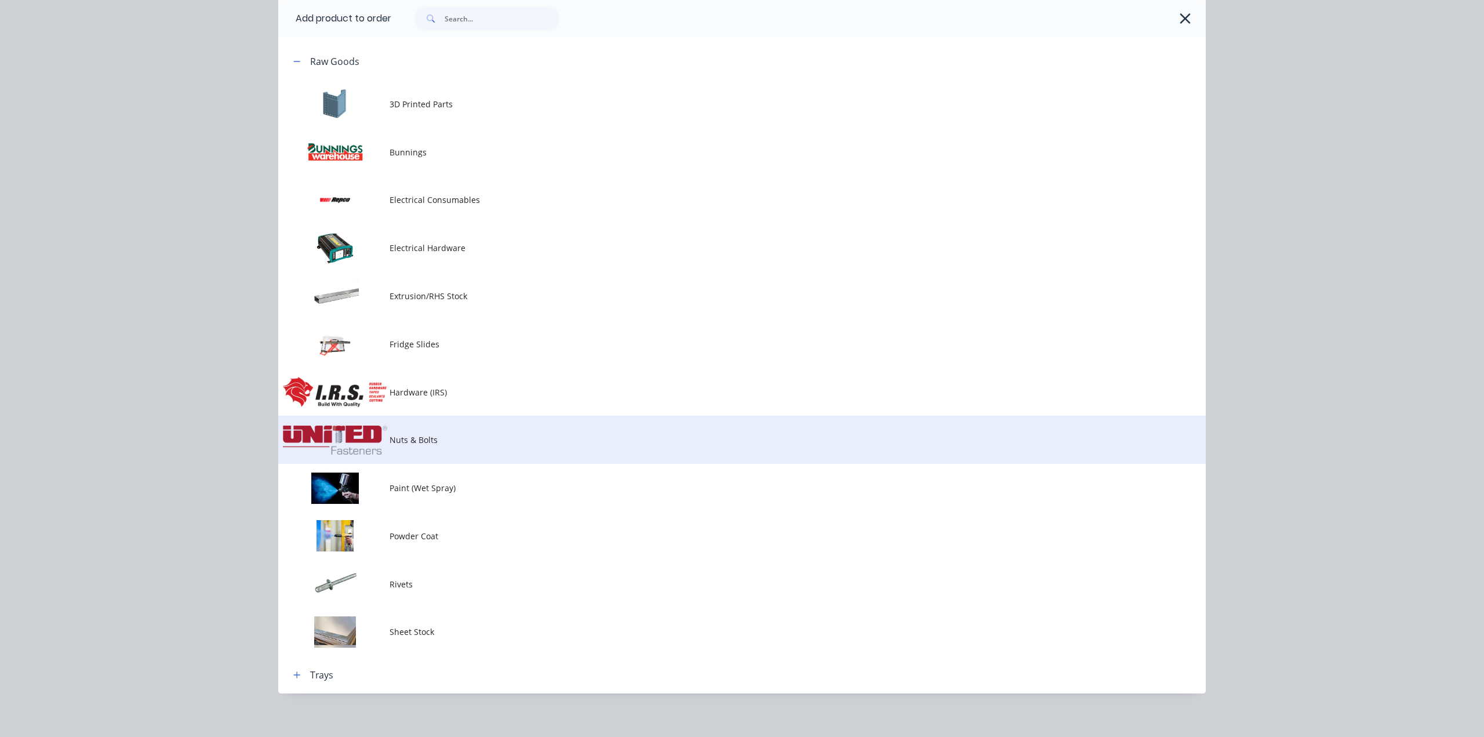
scroll to position [243, 0]
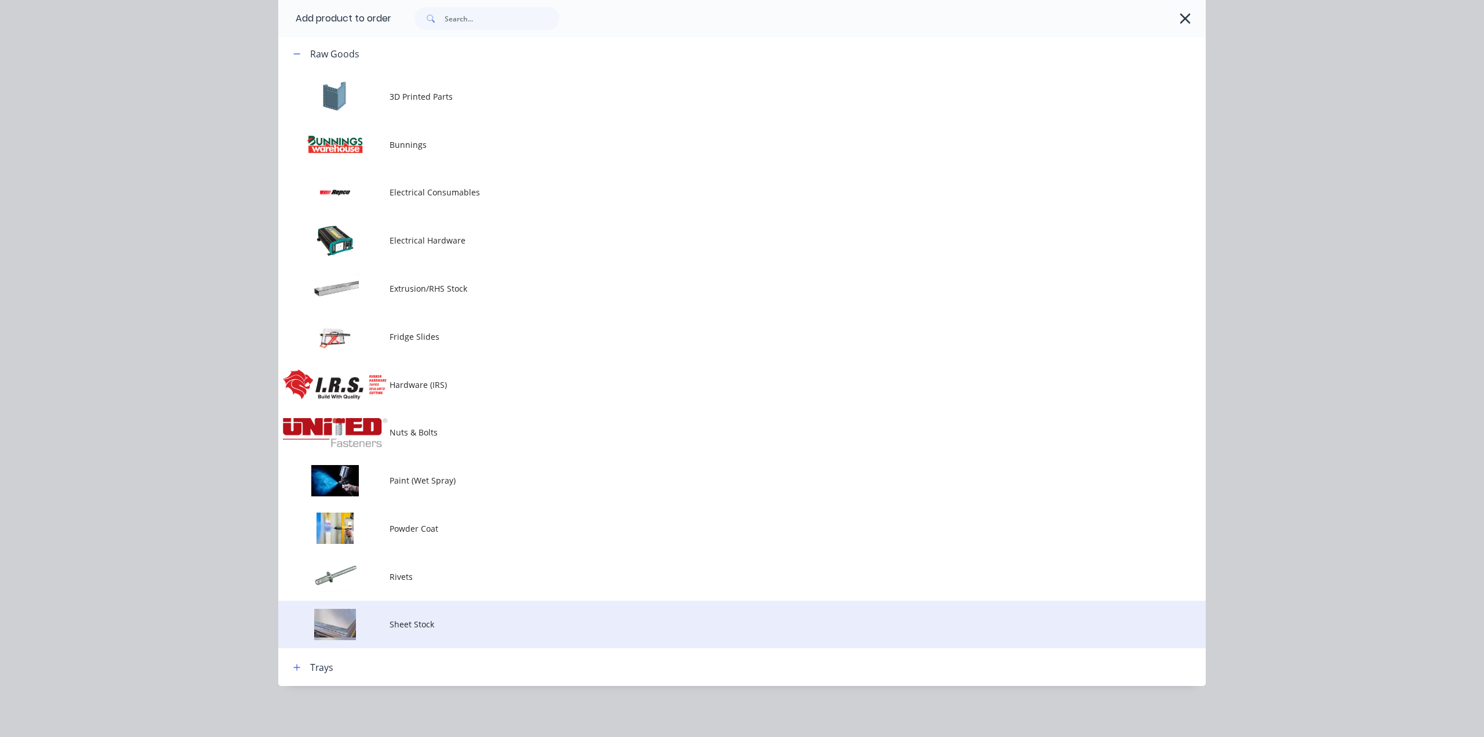
click at [416, 622] on span "Sheet Stock" at bounding box center [716, 624] width 653 height 12
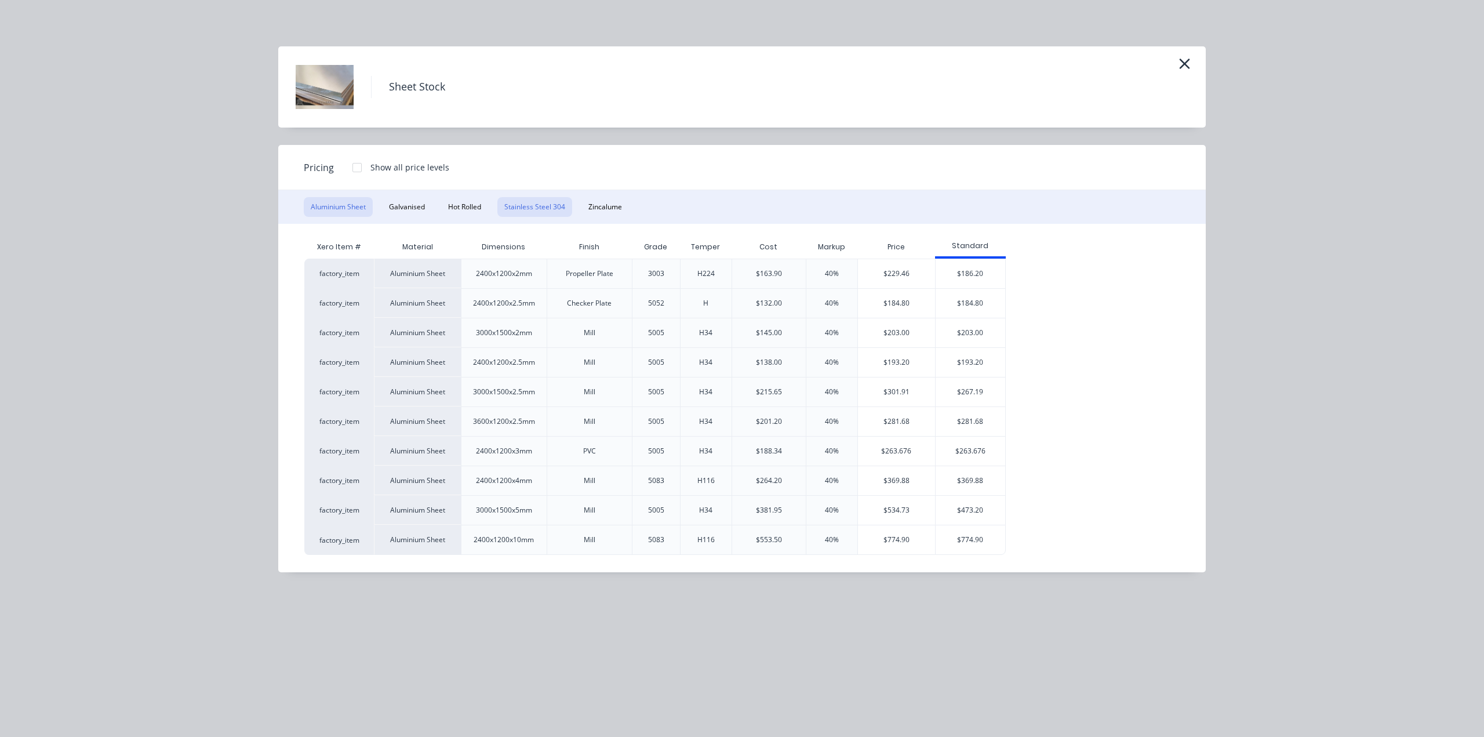
click at [519, 209] on button "Stainless Steel 304" at bounding box center [534, 207] width 75 height 20
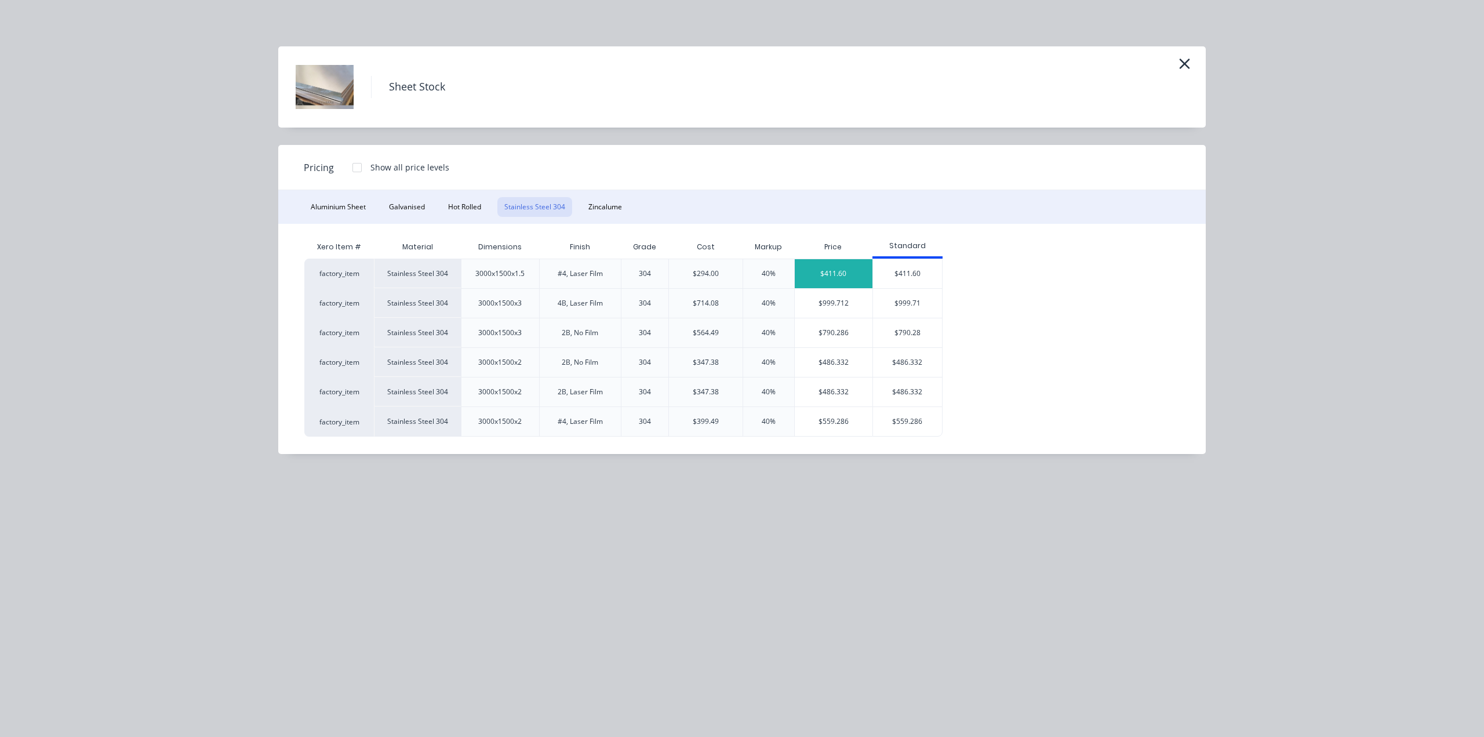
click at [839, 274] on div "$411.60" at bounding box center [834, 273] width 78 height 29
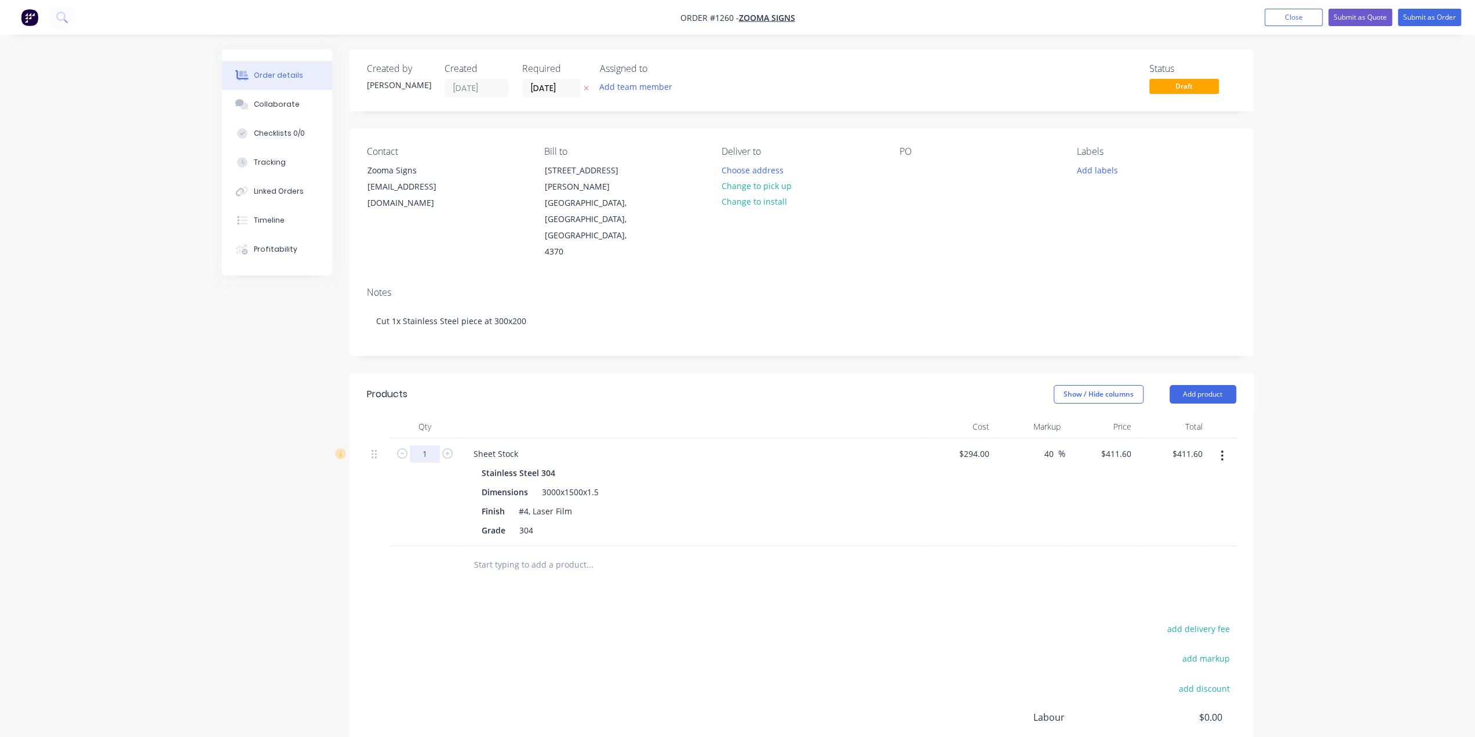
click at [428, 445] on input "1" at bounding box center [425, 453] width 30 height 17
type input "0.13"
type input "$53.51"
click at [190, 553] on div "Order details Collaborate Checklists 0/0 Tracking Linked Orders Timeline Profit…" at bounding box center [737, 439] width 1475 height 879
click at [1212, 385] on button "Add product" at bounding box center [1203, 394] width 67 height 19
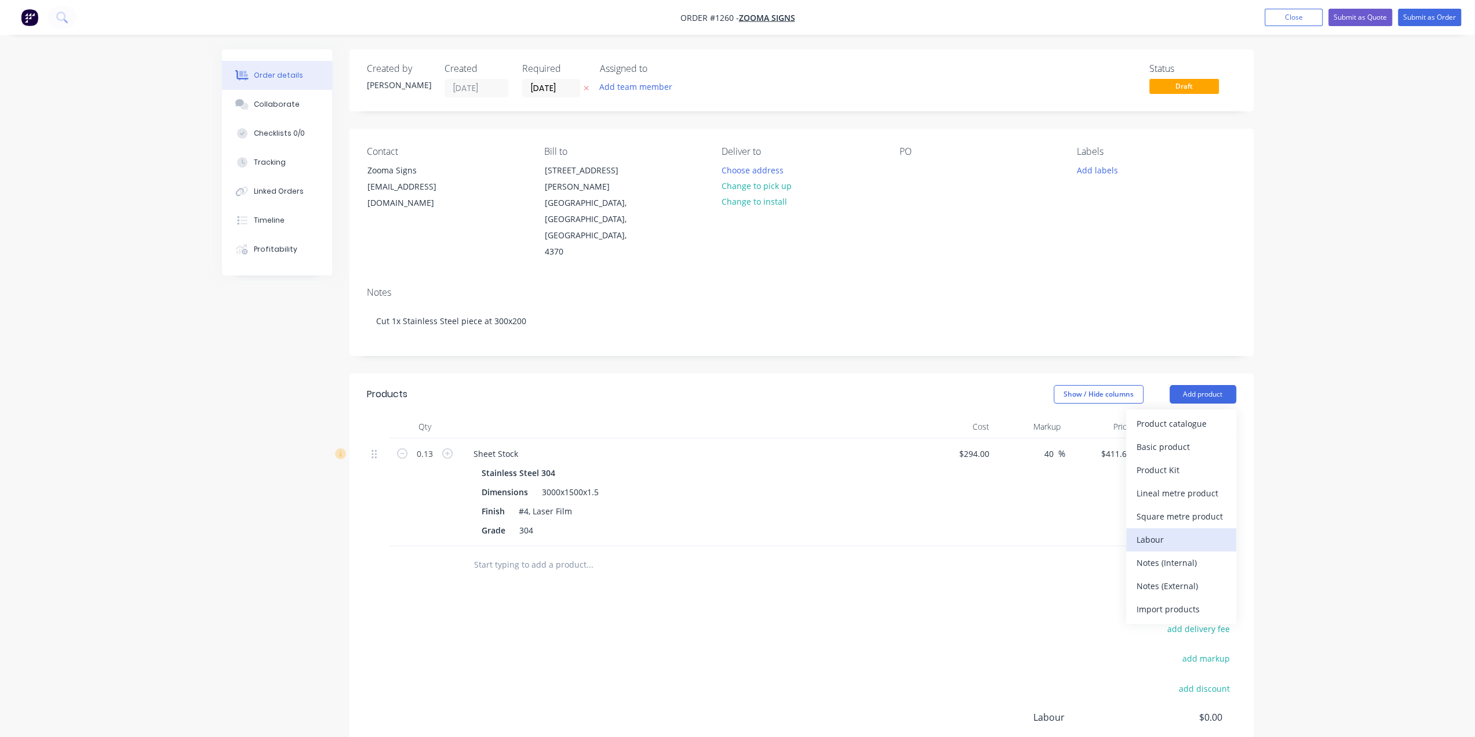
click at [1181, 531] on div "Labour" at bounding box center [1181, 539] width 89 height 17
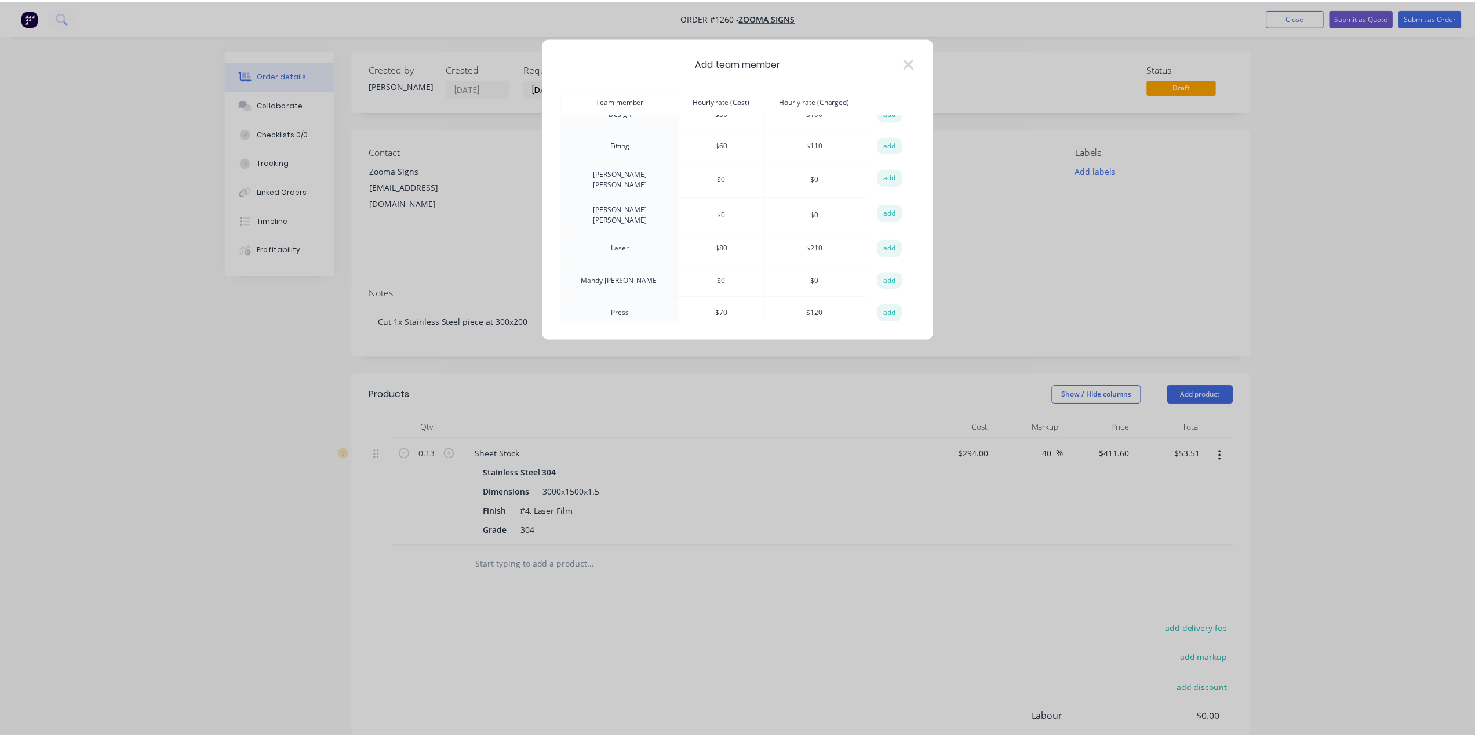
scroll to position [174, 0]
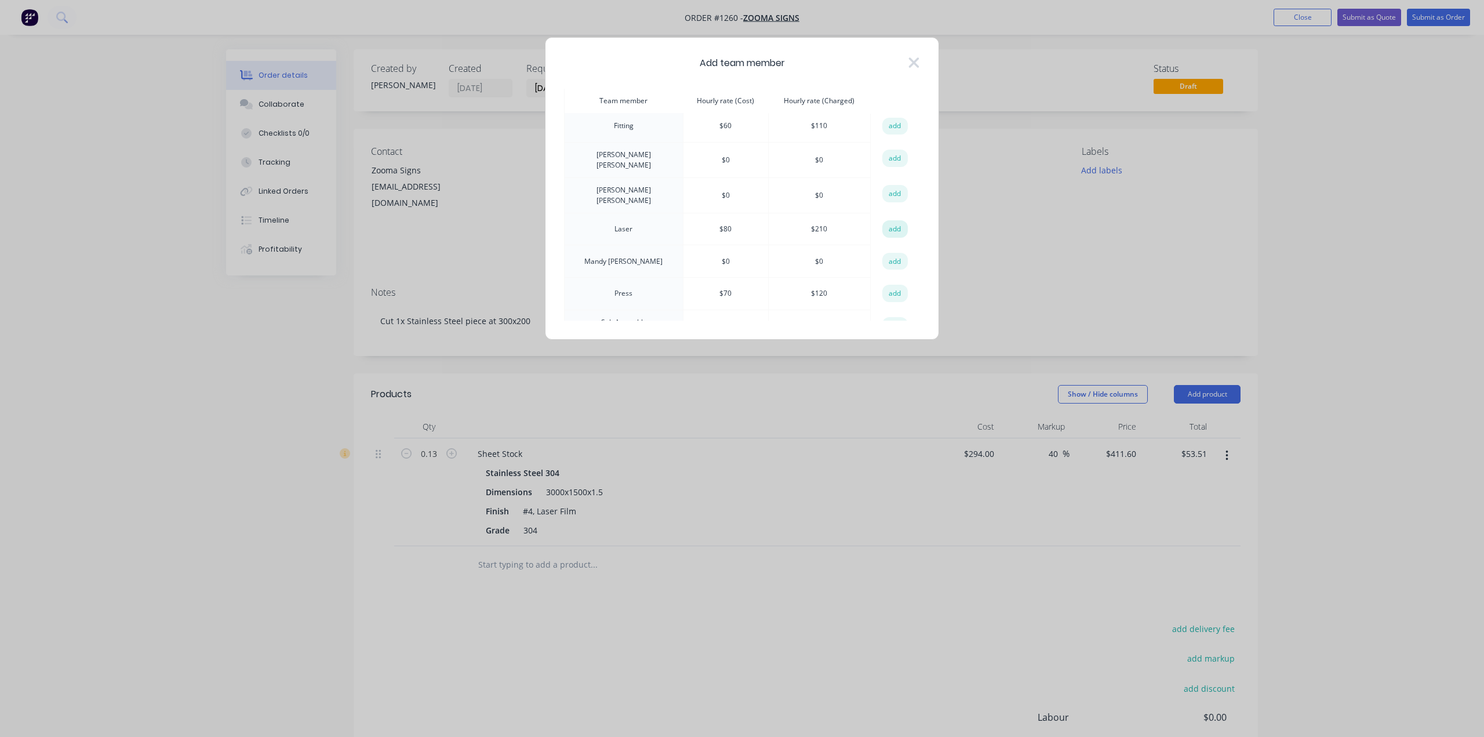
click at [895, 220] on button "add" at bounding box center [895, 228] width 26 height 17
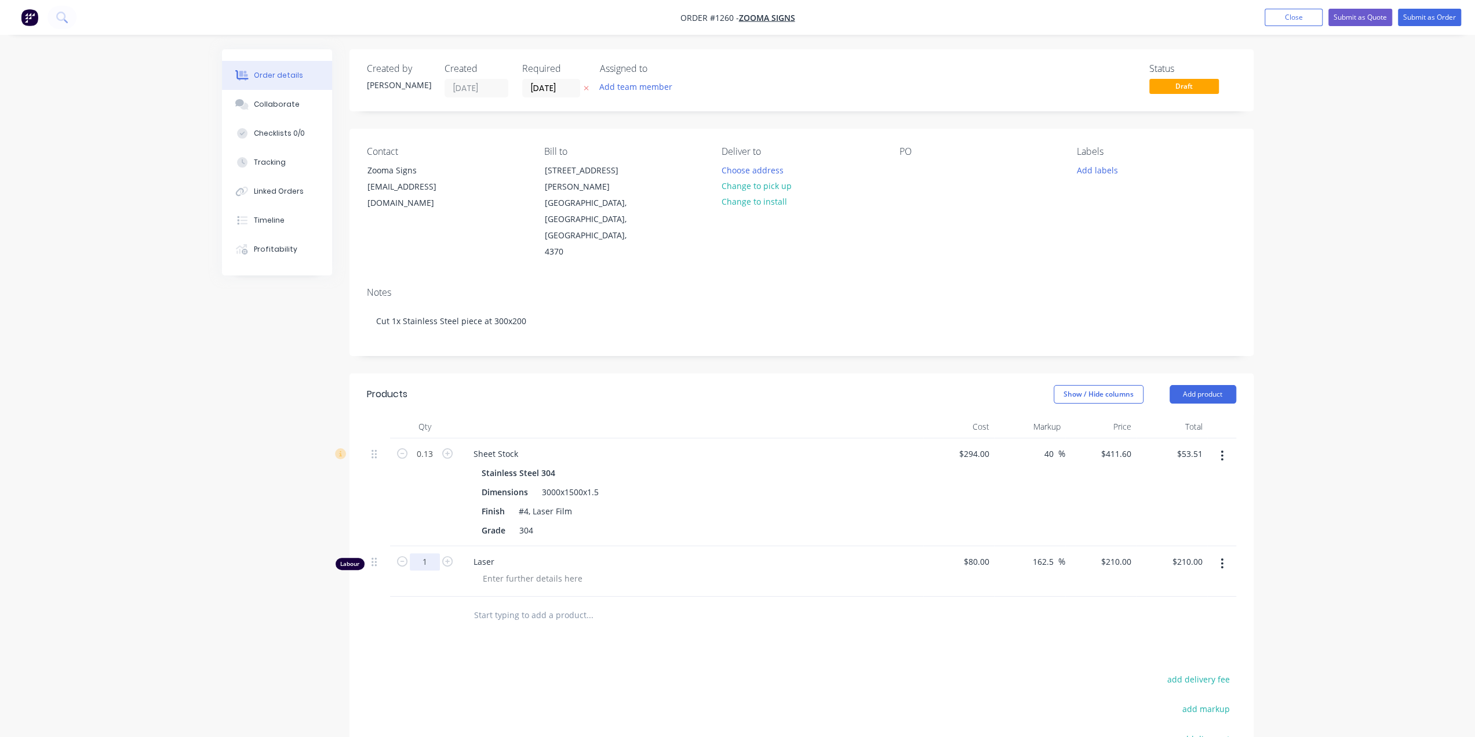
click at [431, 553] on input "1" at bounding box center [425, 561] width 30 height 17
type input "0.25"
type input "$52.50"
click at [261, 587] on div "Created by [PERSON_NAME] Created [DATE] Required [DATE] Assigned to Add team me…" at bounding box center [738, 489] width 1032 height 880
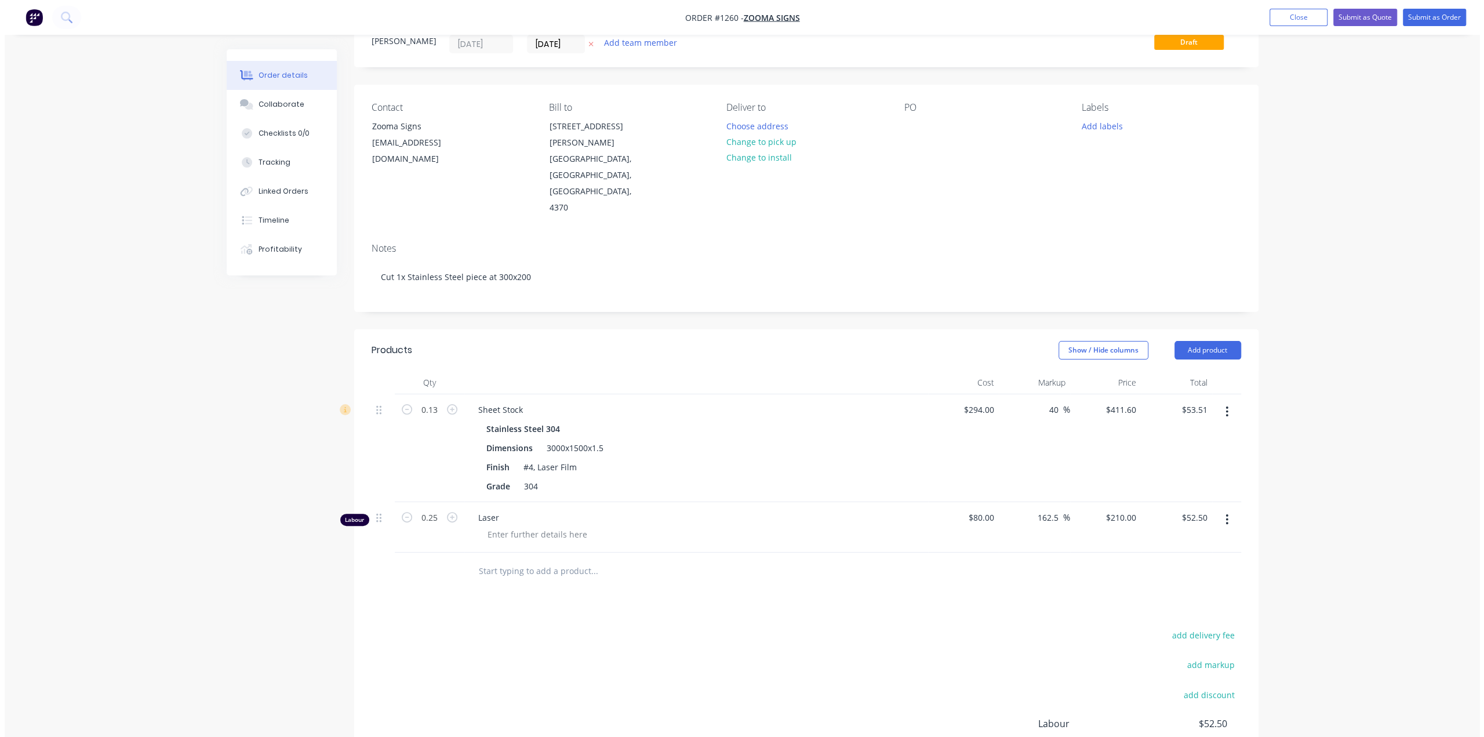
scroll to position [0, 0]
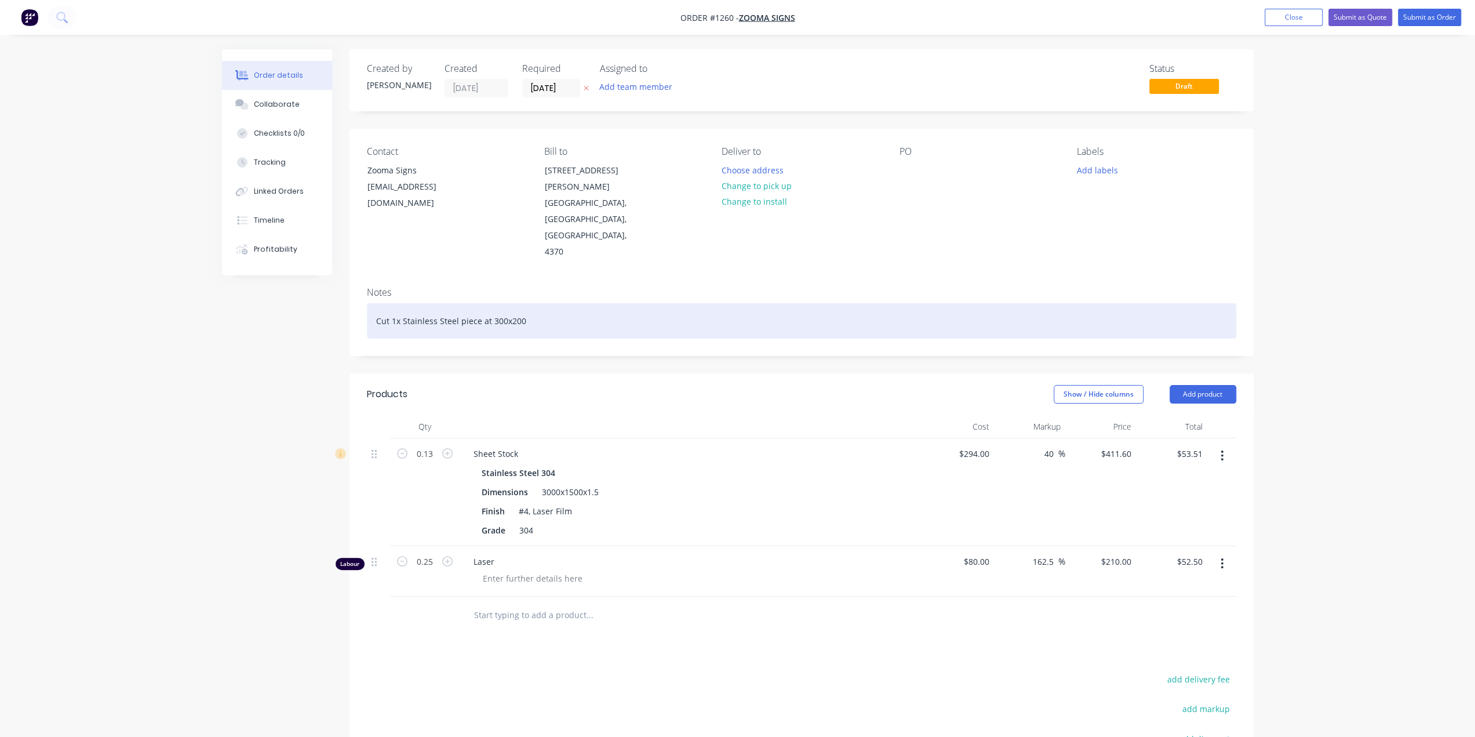
click at [539, 303] on div "Cut 1x Stainless Steel piece at 300x200" at bounding box center [801, 320] width 869 height 35
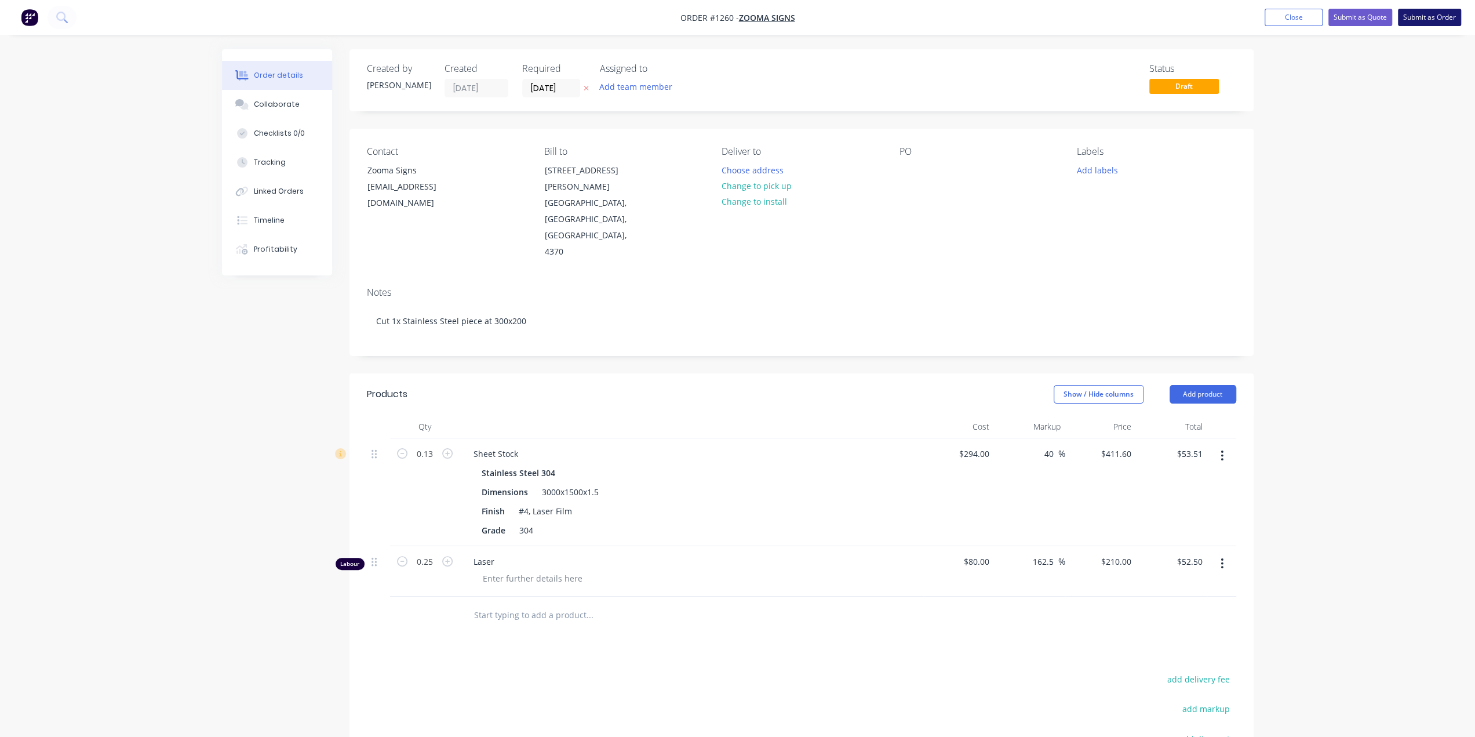
click at [1435, 12] on button "Submit as Order" at bounding box center [1429, 17] width 63 height 17
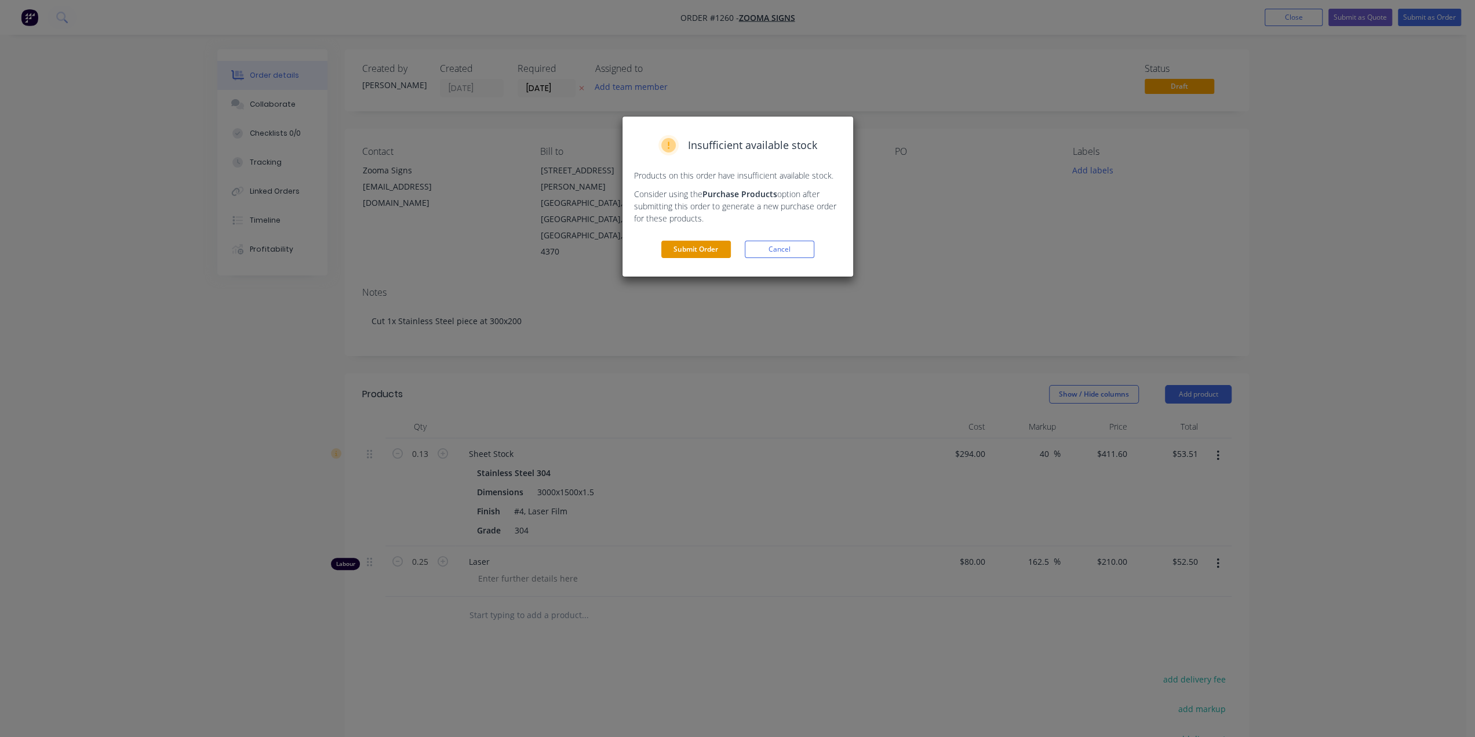
click at [703, 250] on button "Submit Order" at bounding box center [696, 249] width 70 height 17
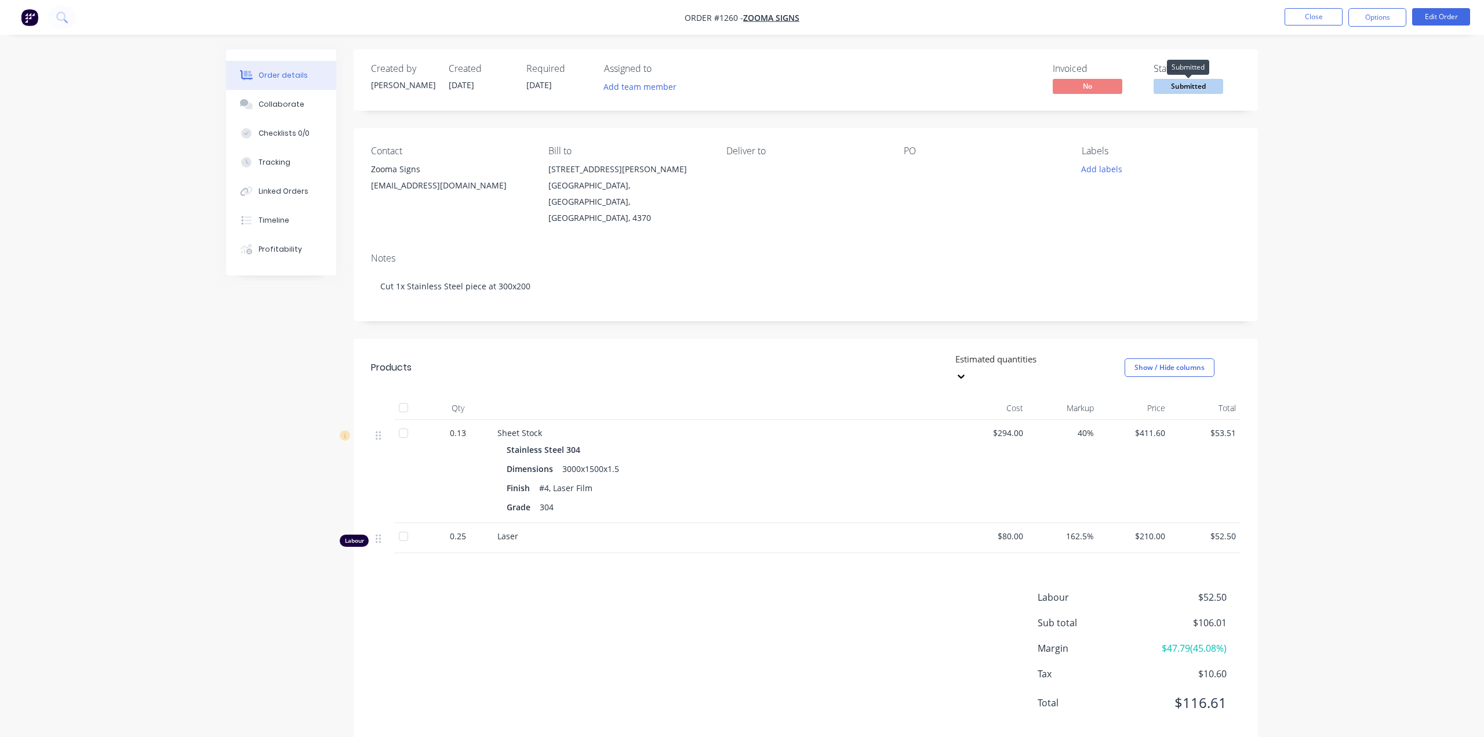
click at [1195, 88] on span "Submitted" at bounding box center [1188, 86] width 70 height 14
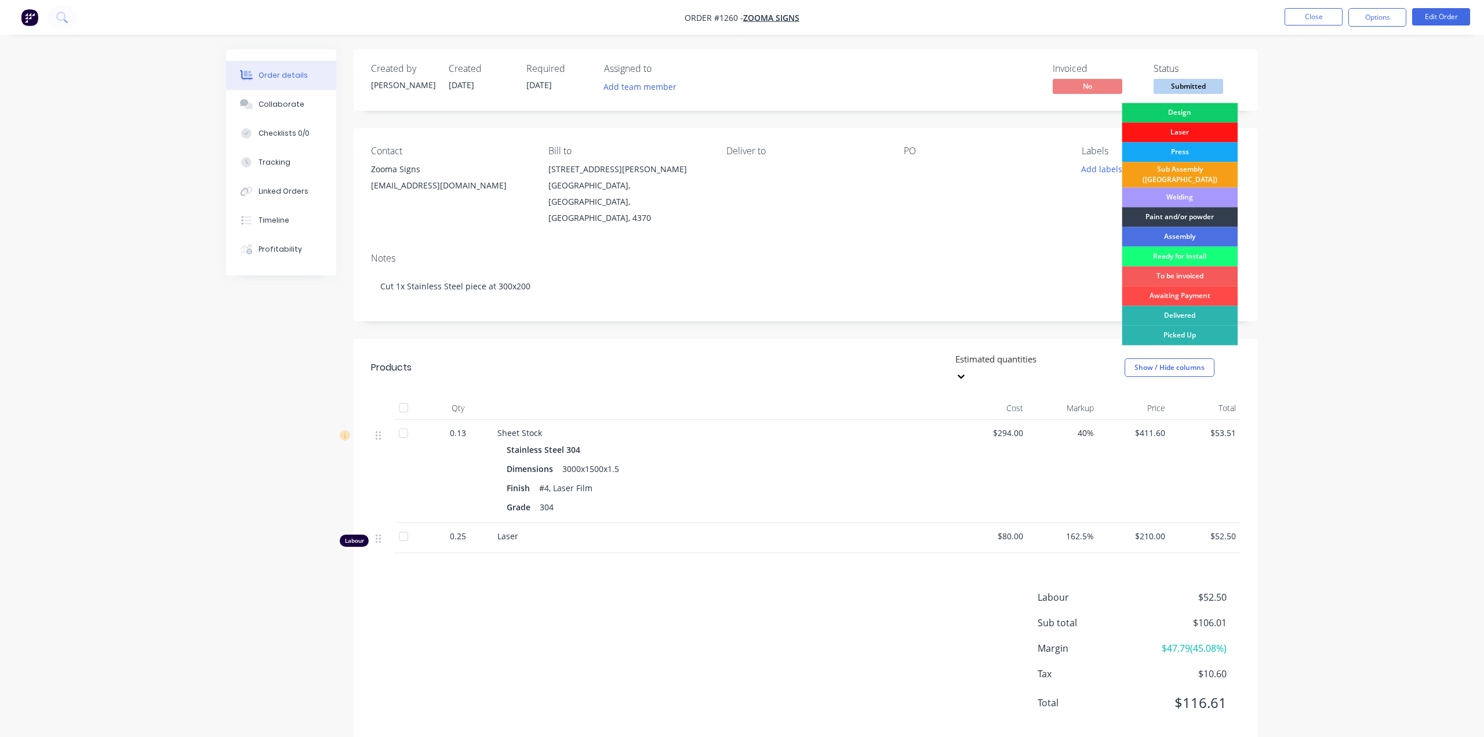
click at [1184, 292] on div "Awaiting Payment" at bounding box center [1180, 296] width 116 height 20
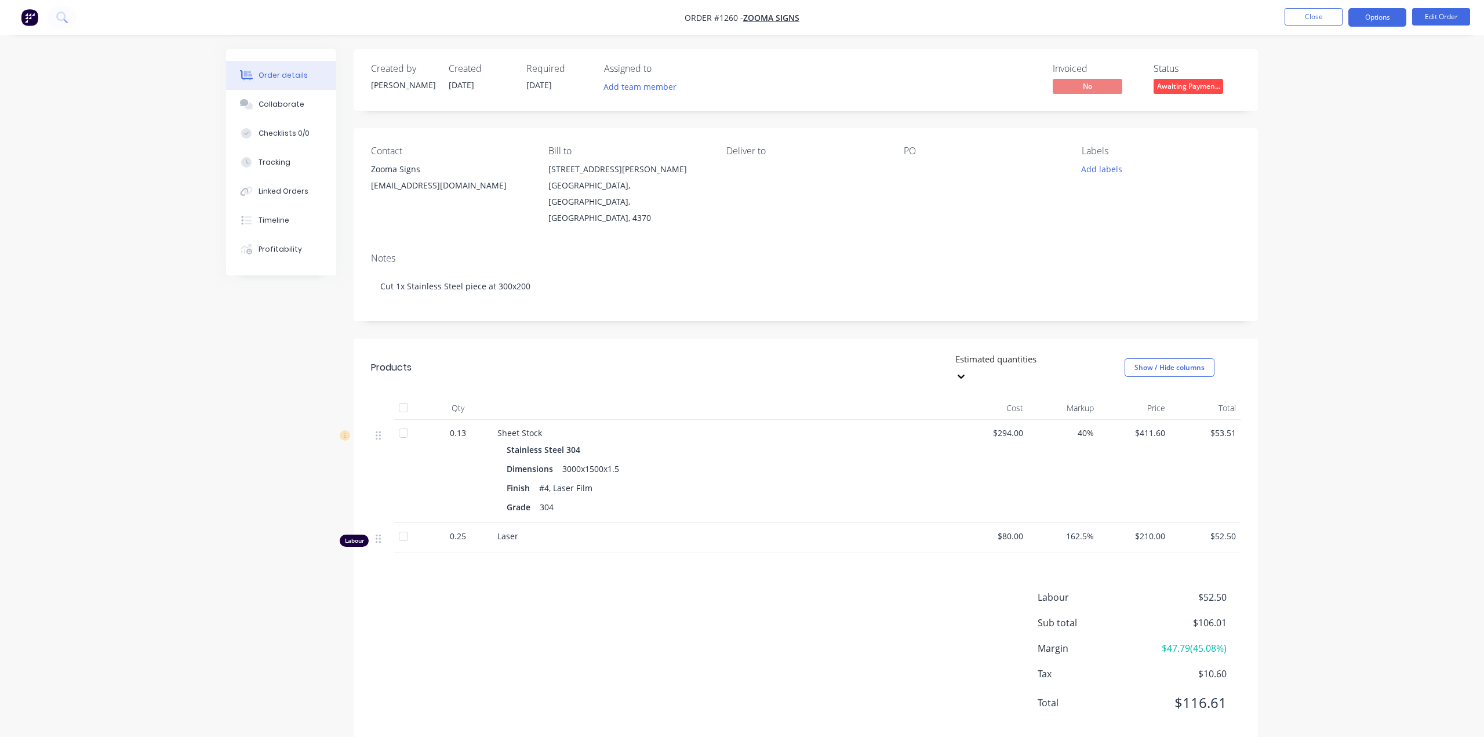
click at [1392, 14] on button "Options" at bounding box center [1377, 17] width 58 height 19
click at [1332, 67] on div "Invoice" at bounding box center [1342, 70] width 107 height 17
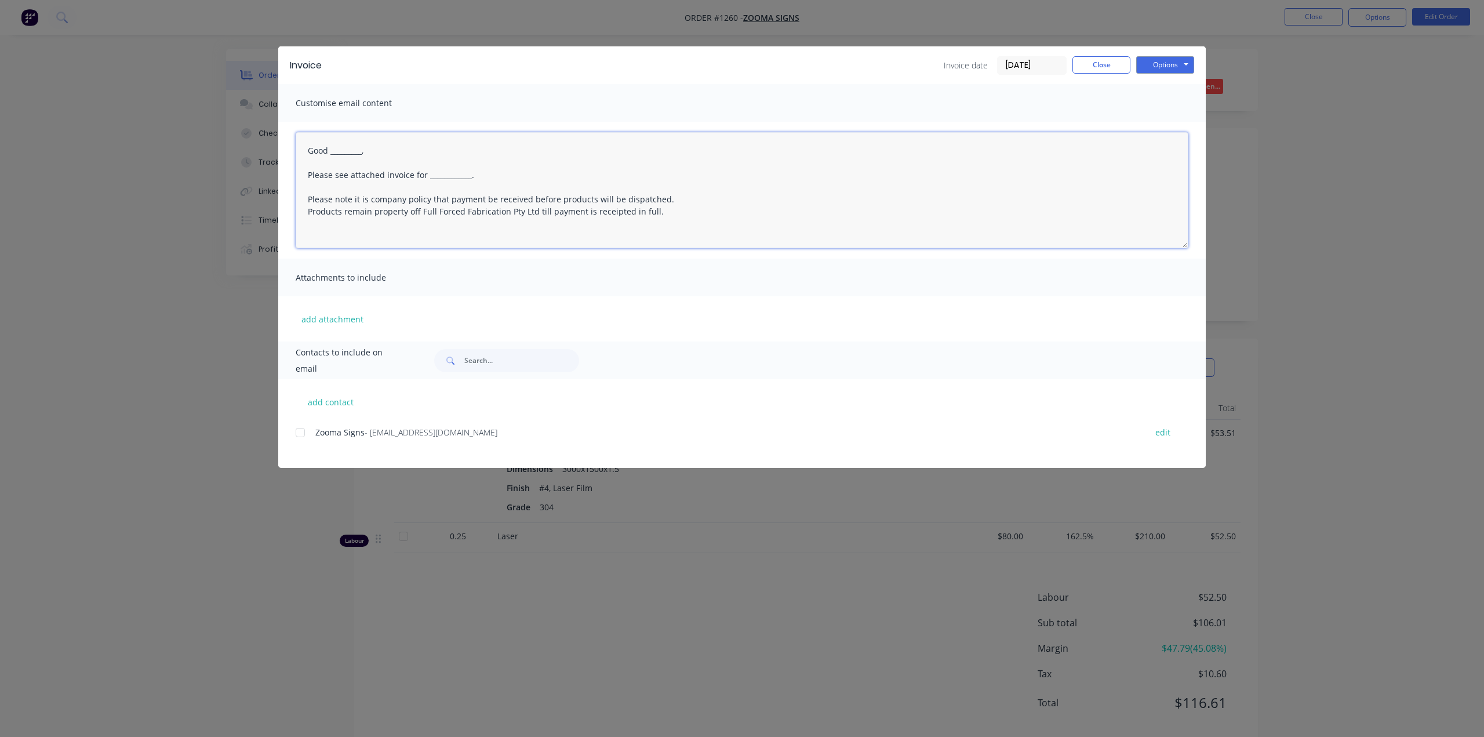
drag, startPoint x: 375, startPoint y: 152, endPoint x: 331, endPoint y: 151, distance: 44.1
click at [331, 151] on textarea "Good _________, Please see attached invoice for ____________. Please note it is…" at bounding box center [742, 190] width 893 height 116
click at [299, 435] on div at bounding box center [300, 432] width 23 height 23
drag, startPoint x: 486, startPoint y: 177, endPoint x: 425, endPoint y: 176, distance: 60.3
click at [425, 176] on textarea "Good afternoon, Please see attached invoice for ____________. Please note it is…" at bounding box center [742, 190] width 893 height 116
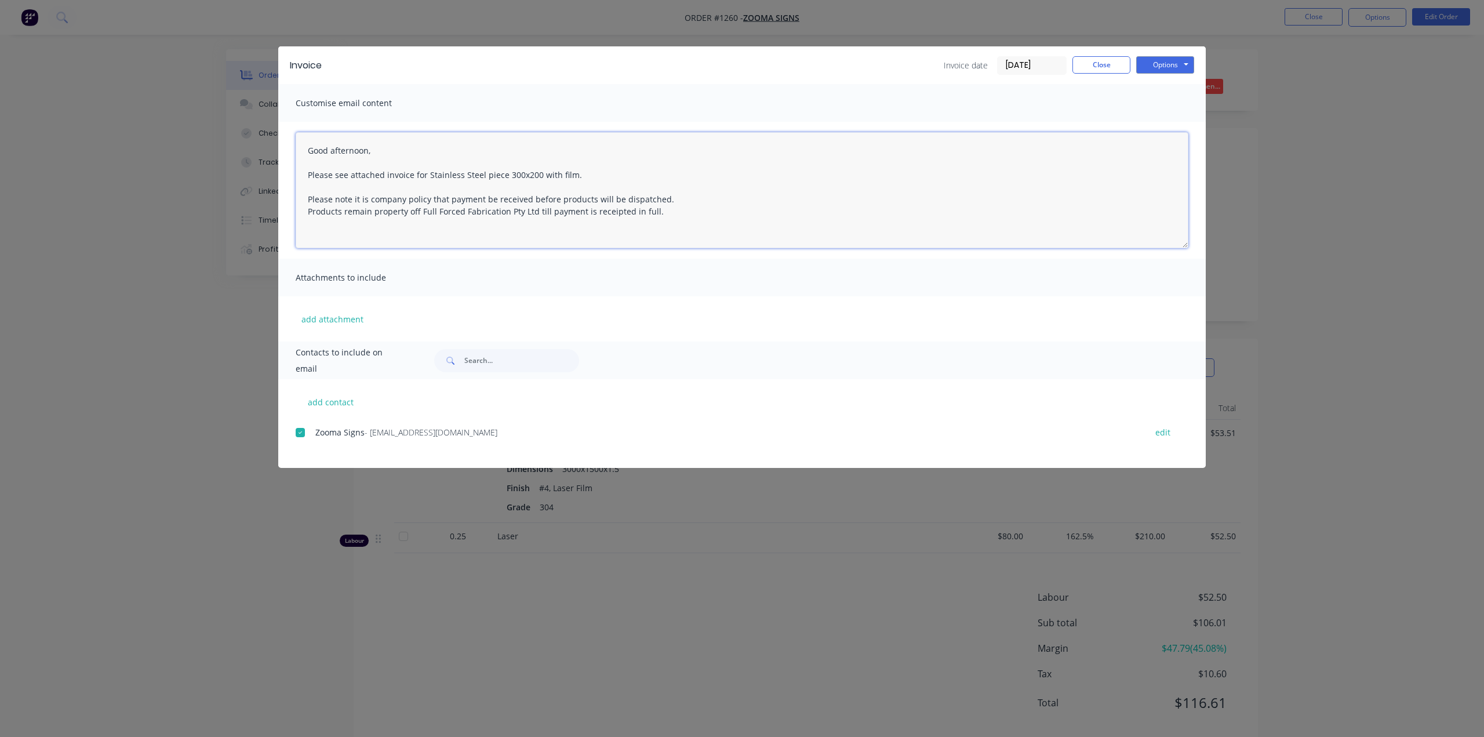
click at [481, 176] on textarea "Good afternoon, Please see attached invoice for Stainless Steel piece 300x200 w…" at bounding box center [742, 190] width 893 height 116
type textarea "Good afternoon, Please see attached invoice for Stainless Steel 1.6mm piece 300…"
click at [1178, 65] on button "Options" at bounding box center [1165, 64] width 58 height 17
click at [1167, 122] on button "Email" at bounding box center [1173, 123] width 74 height 19
click at [1097, 67] on button "Close" at bounding box center [1101, 64] width 58 height 17
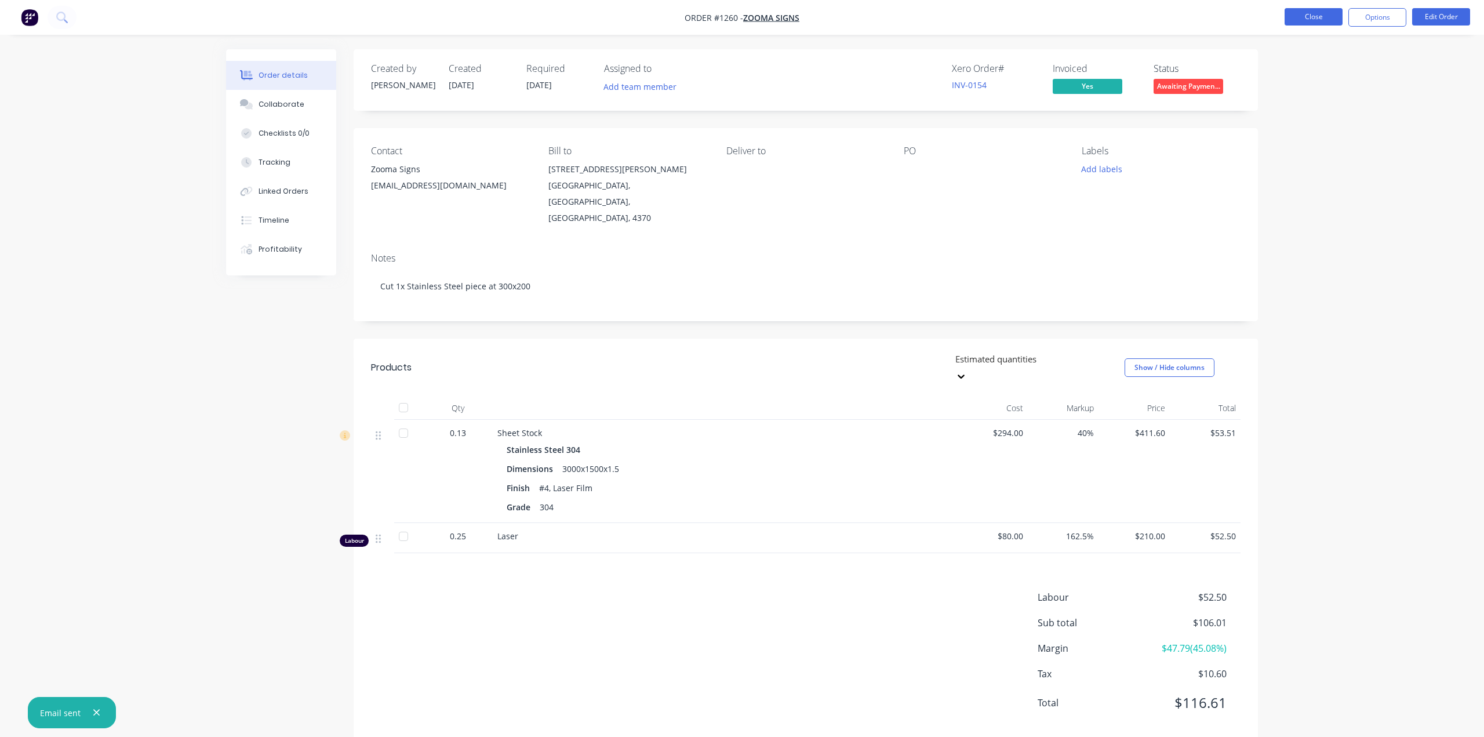
click at [1317, 14] on button "Close" at bounding box center [1313, 16] width 58 height 17
